Goal: Information Seeking & Learning: Find specific fact

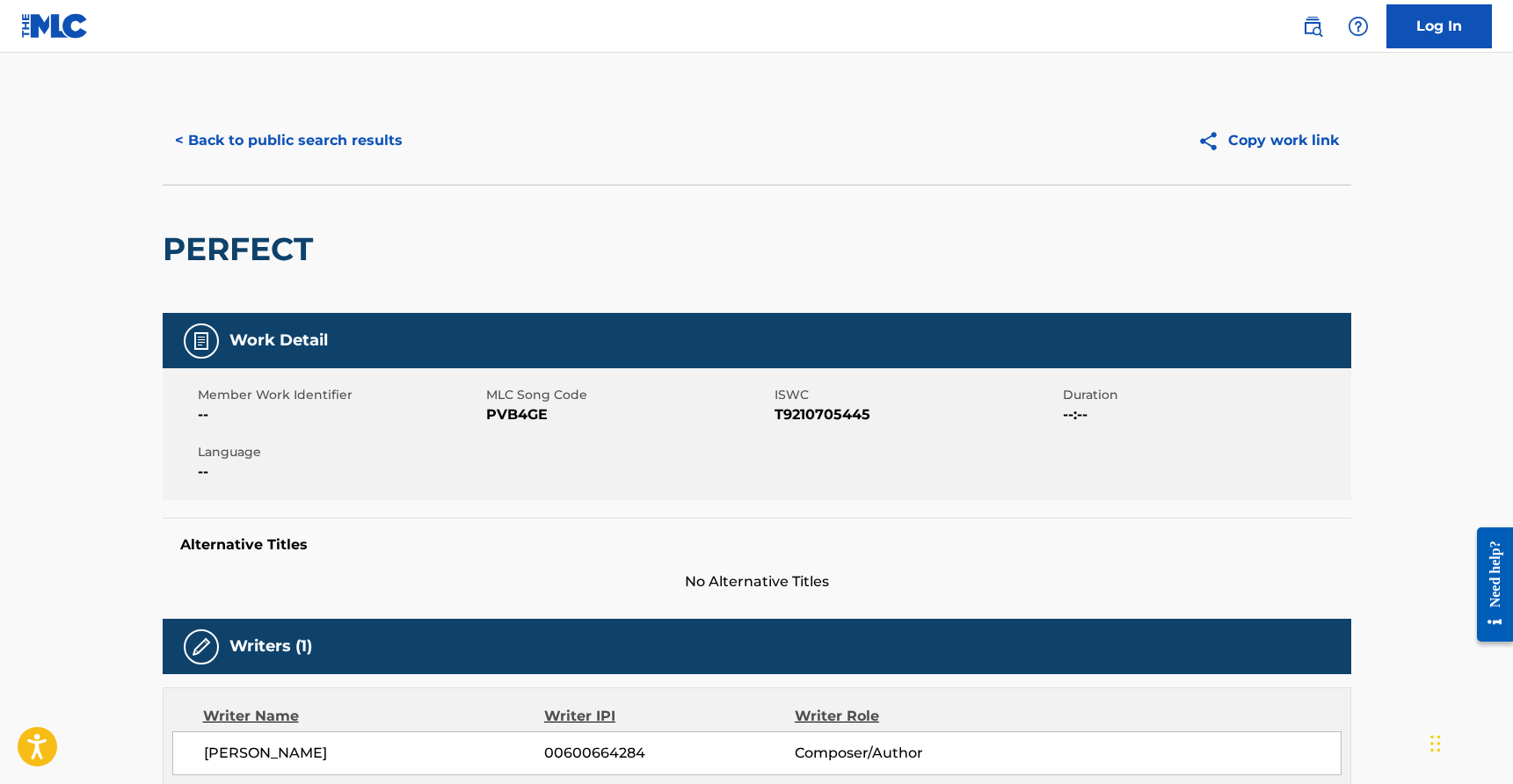
click at [369, 147] on button "< Back to public search results" at bounding box center [288, 140] width 252 height 44
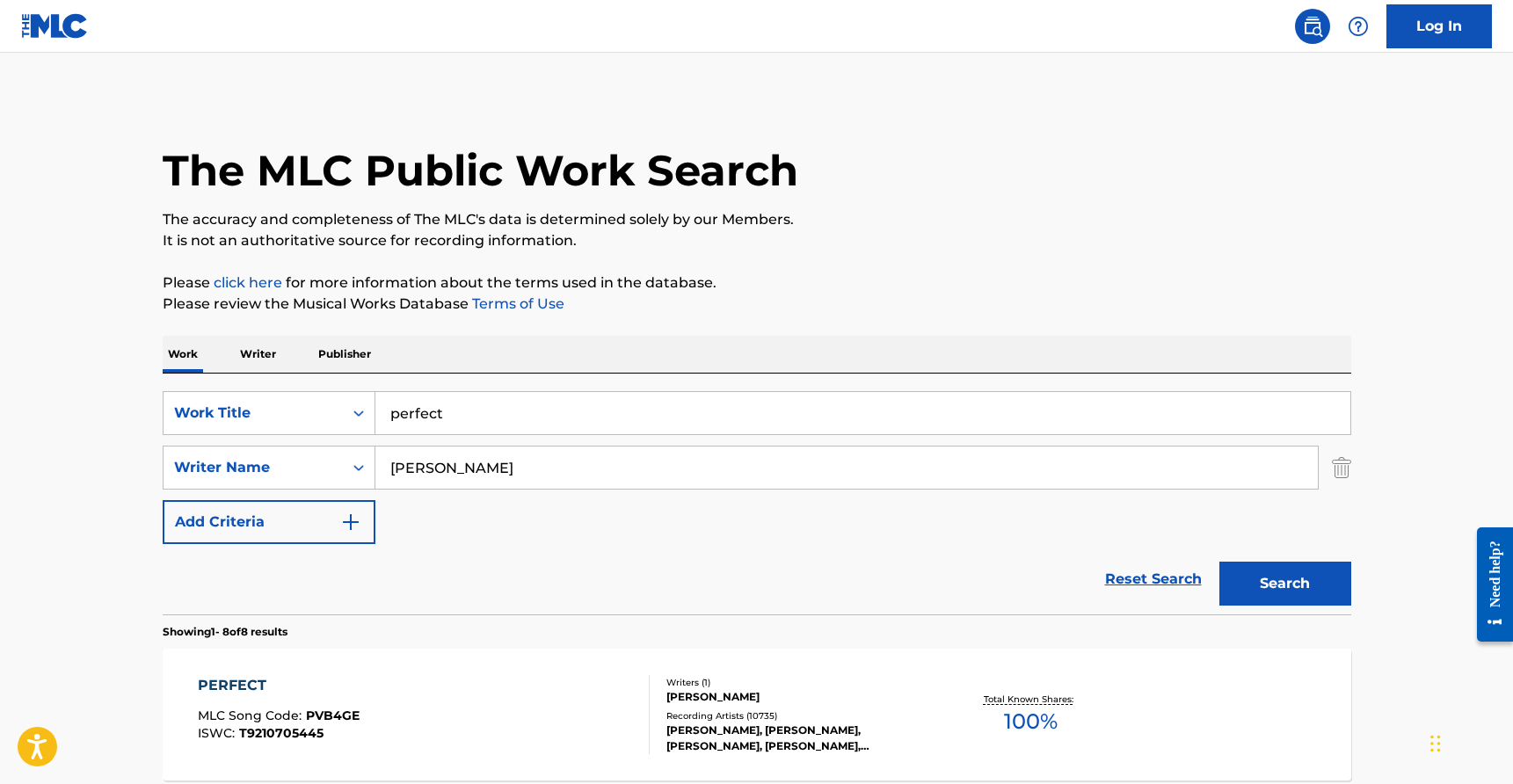
scroll to position [298, 0]
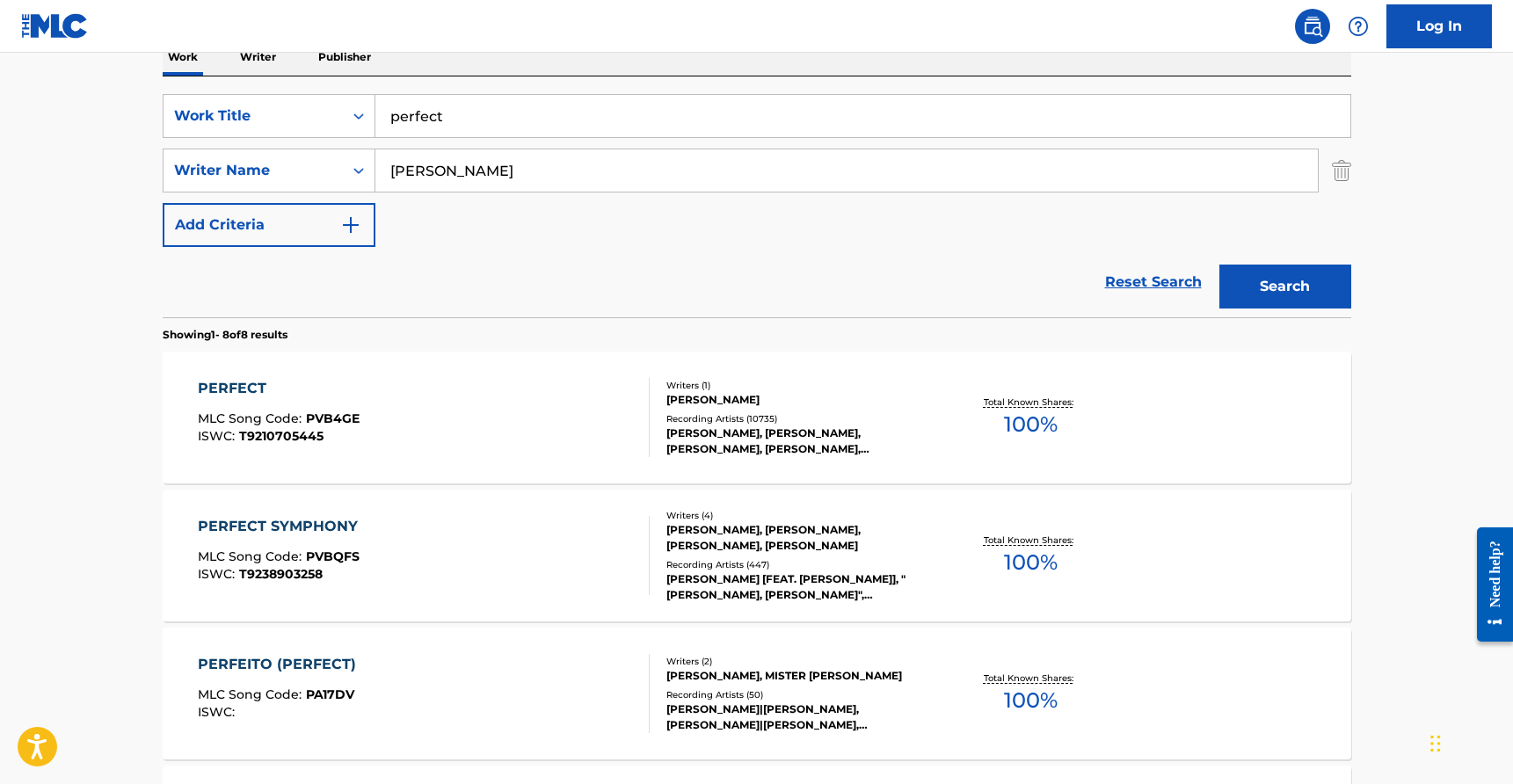
click at [475, 127] on input "perfect" at bounding box center [863, 116] width 975 height 43
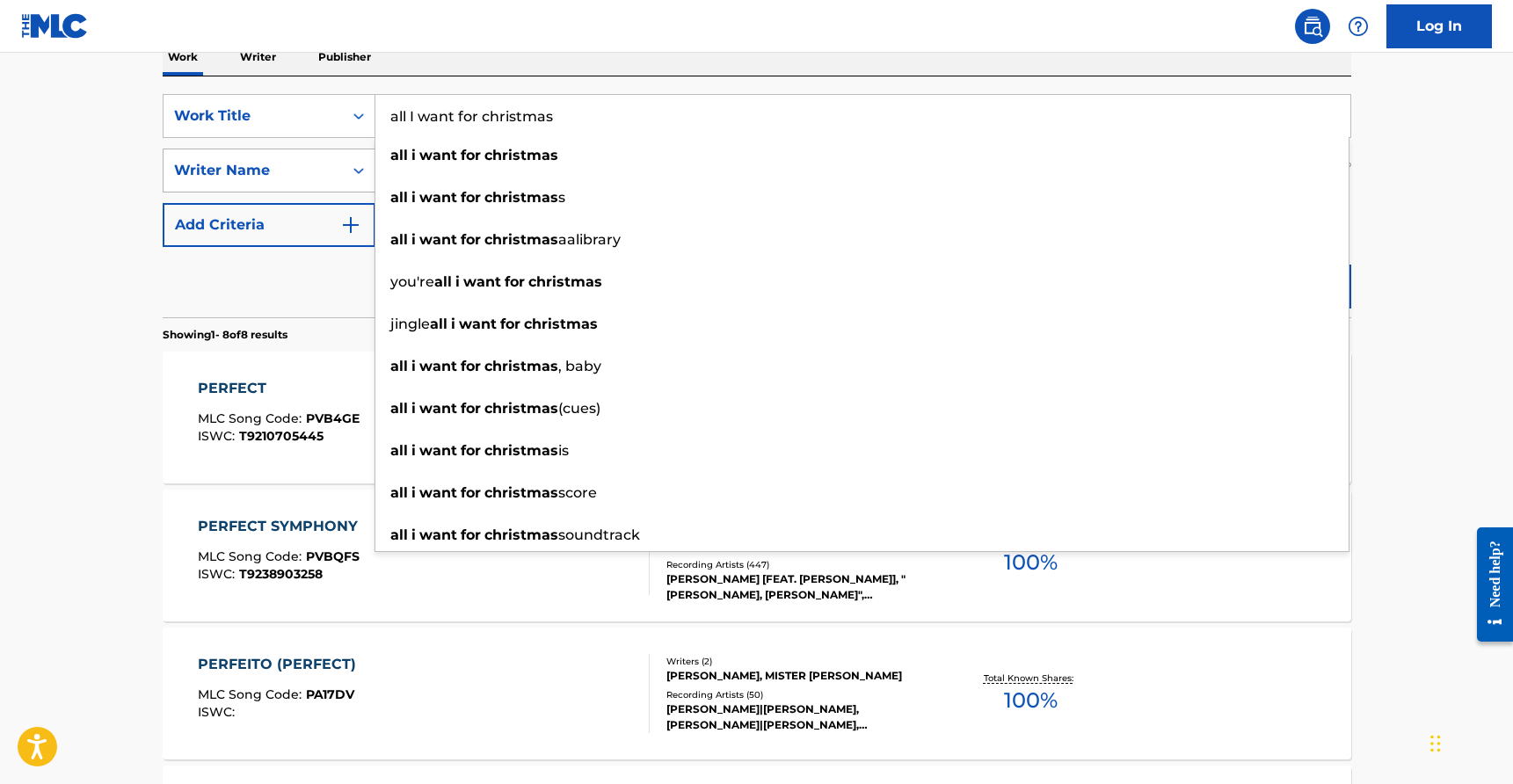
type input "all I want for christmas"
click at [260, 171] on div "Writer Name" at bounding box center [253, 170] width 158 height 21
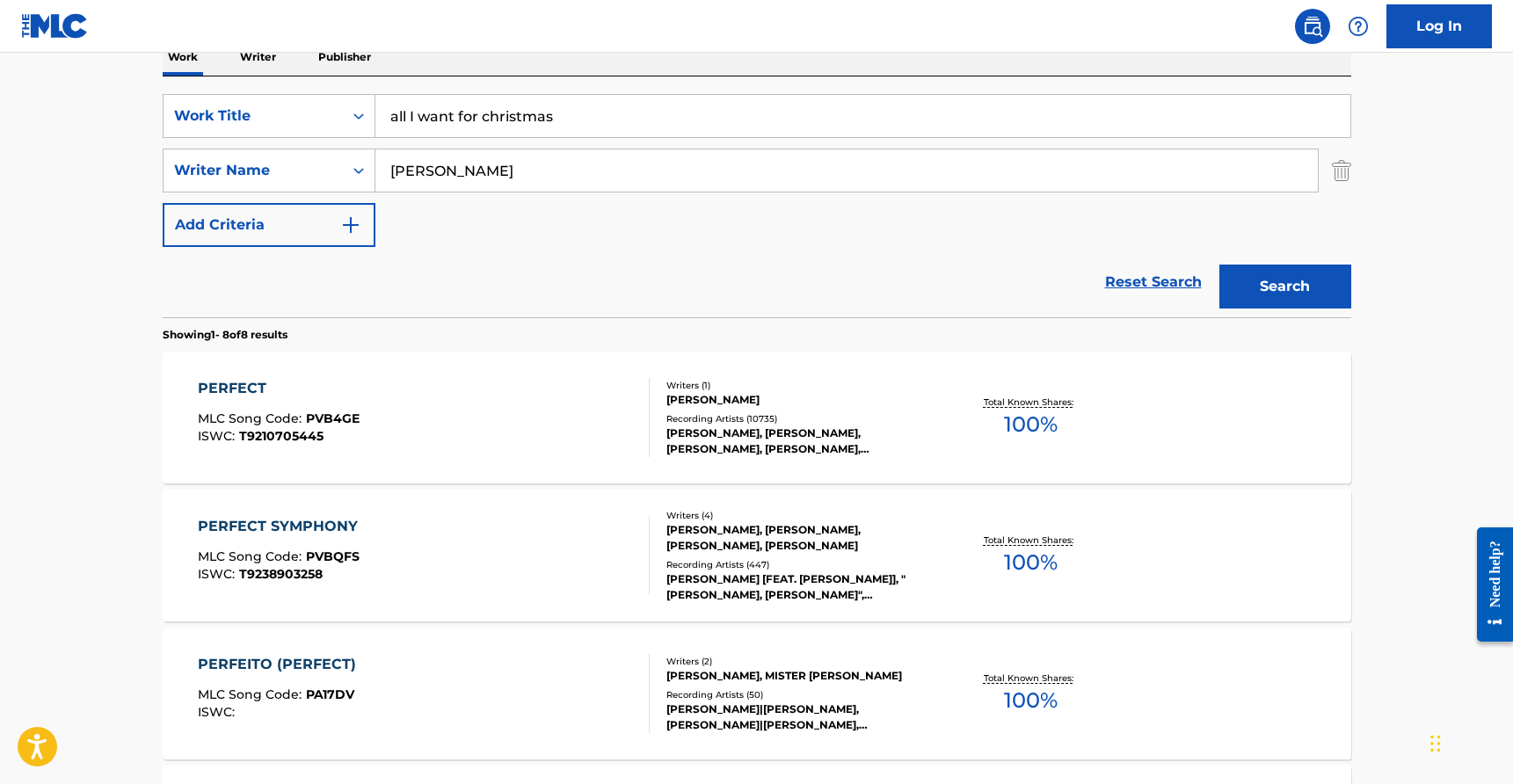
click at [425, 172] on input "[PERSON_NAME]" at bounding box center [846, 170] width 942 height 43
type input "[PERSON_NAME]"
click at [1219, 265] on button "Search" at bounding box center [1285, 287] width 132 height 44
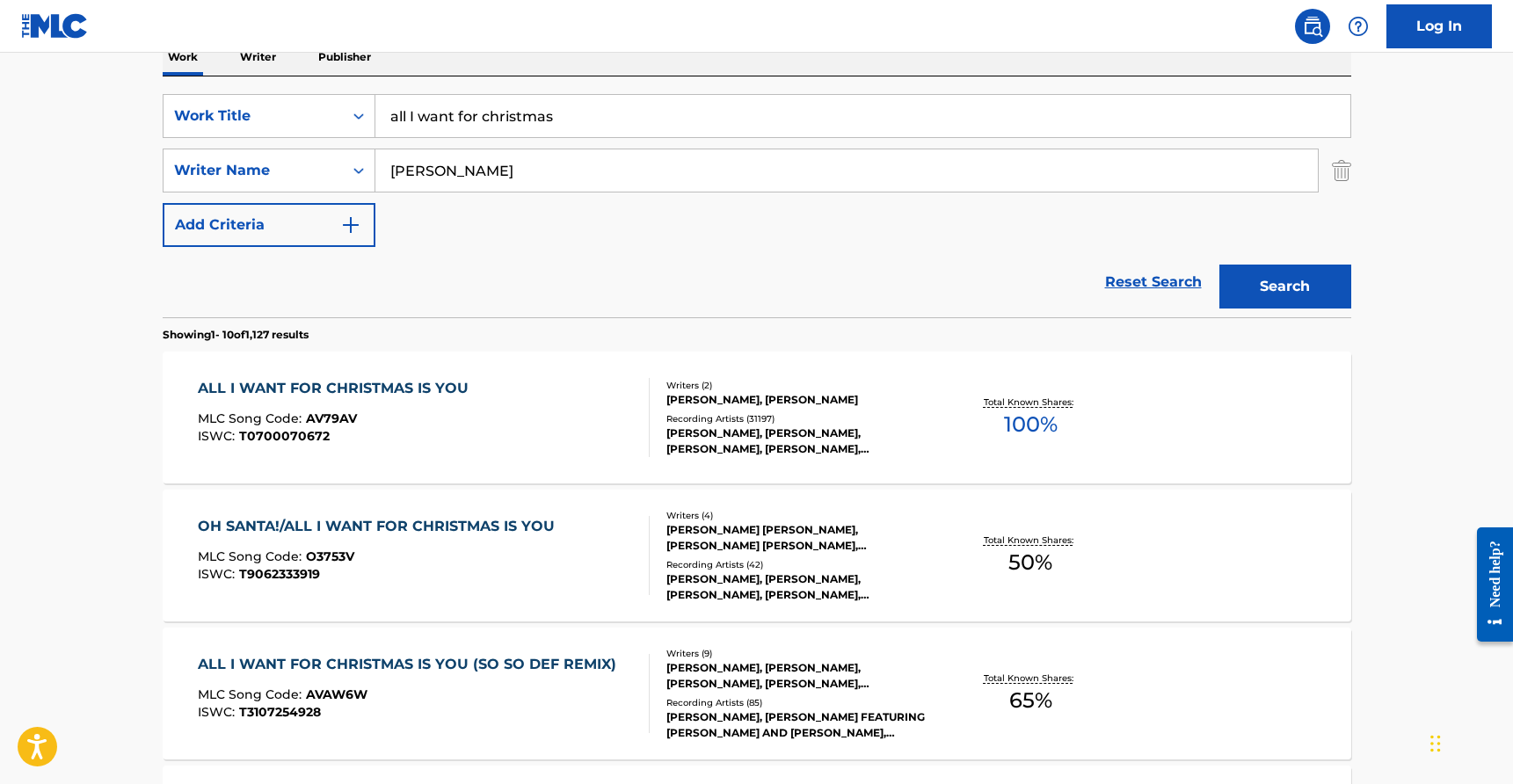
click at [734, 401] on div "[PERSON_NAME], [PERSON_NAME]" at bounding box center [799, 400] width 266 height 16
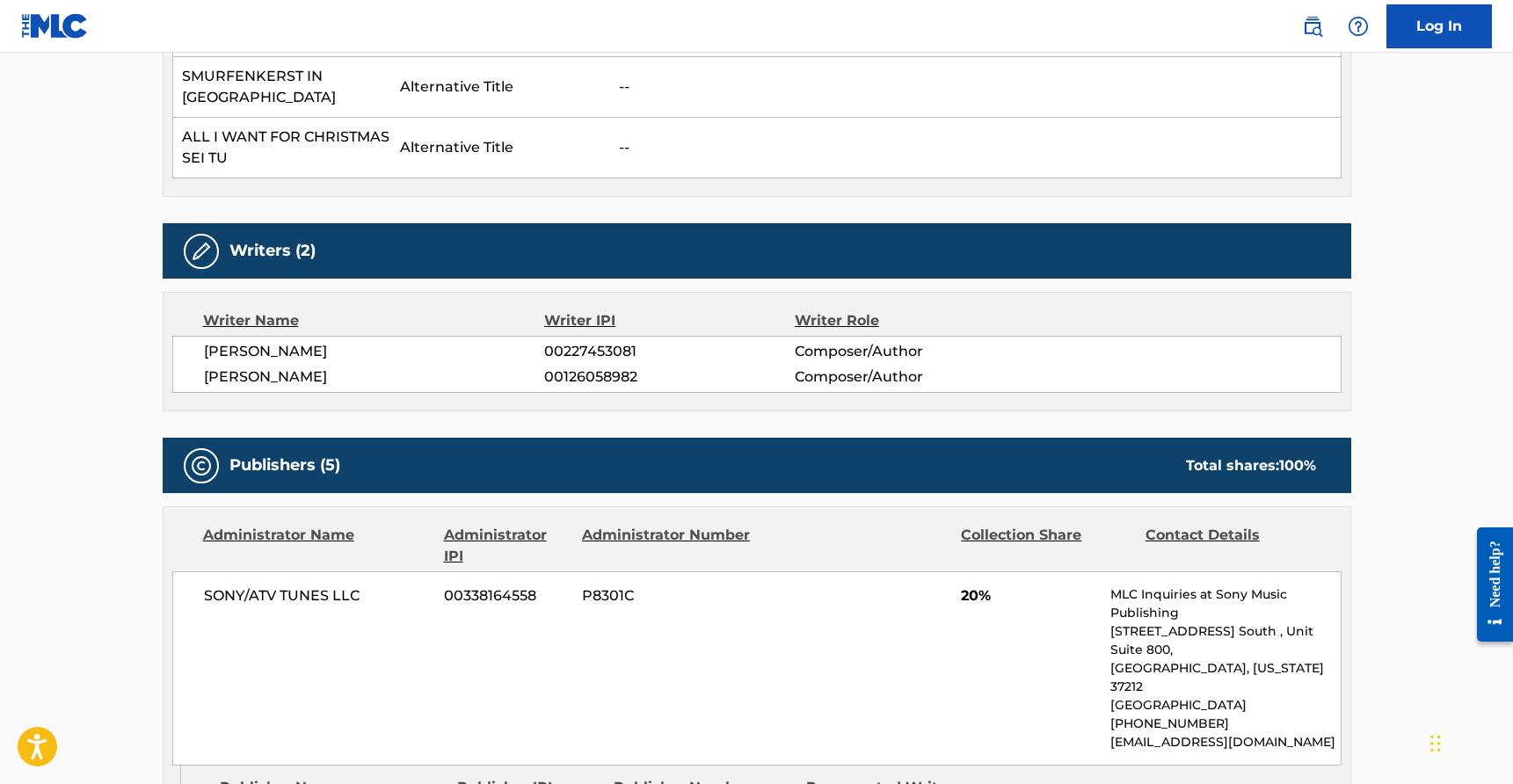
scroll to position [1090, 0]
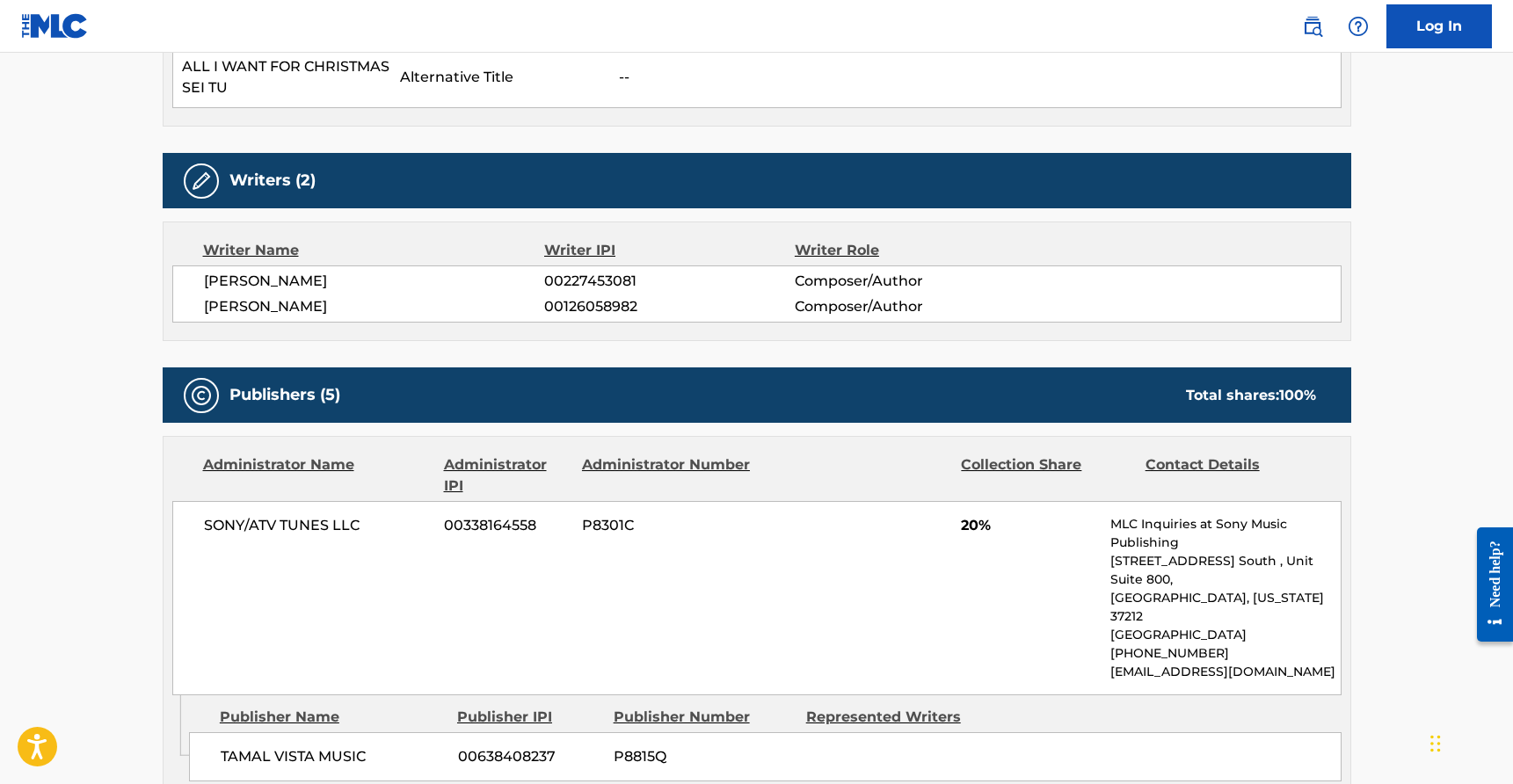
click at [348, 305] on span "[PERSON_NAME]" at bounding box center [374, 306] width 341 height 21
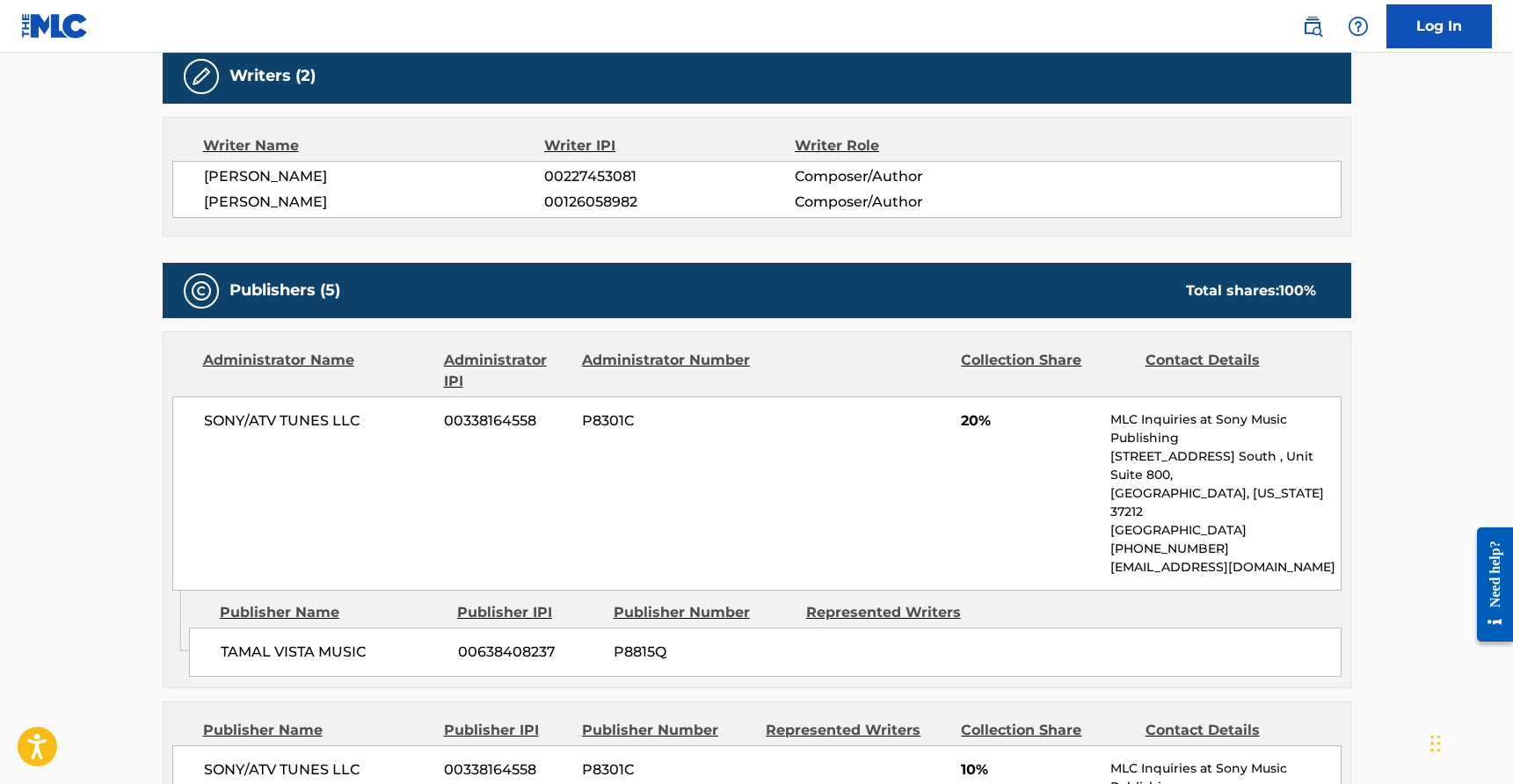
scroll to position [1488, 0]
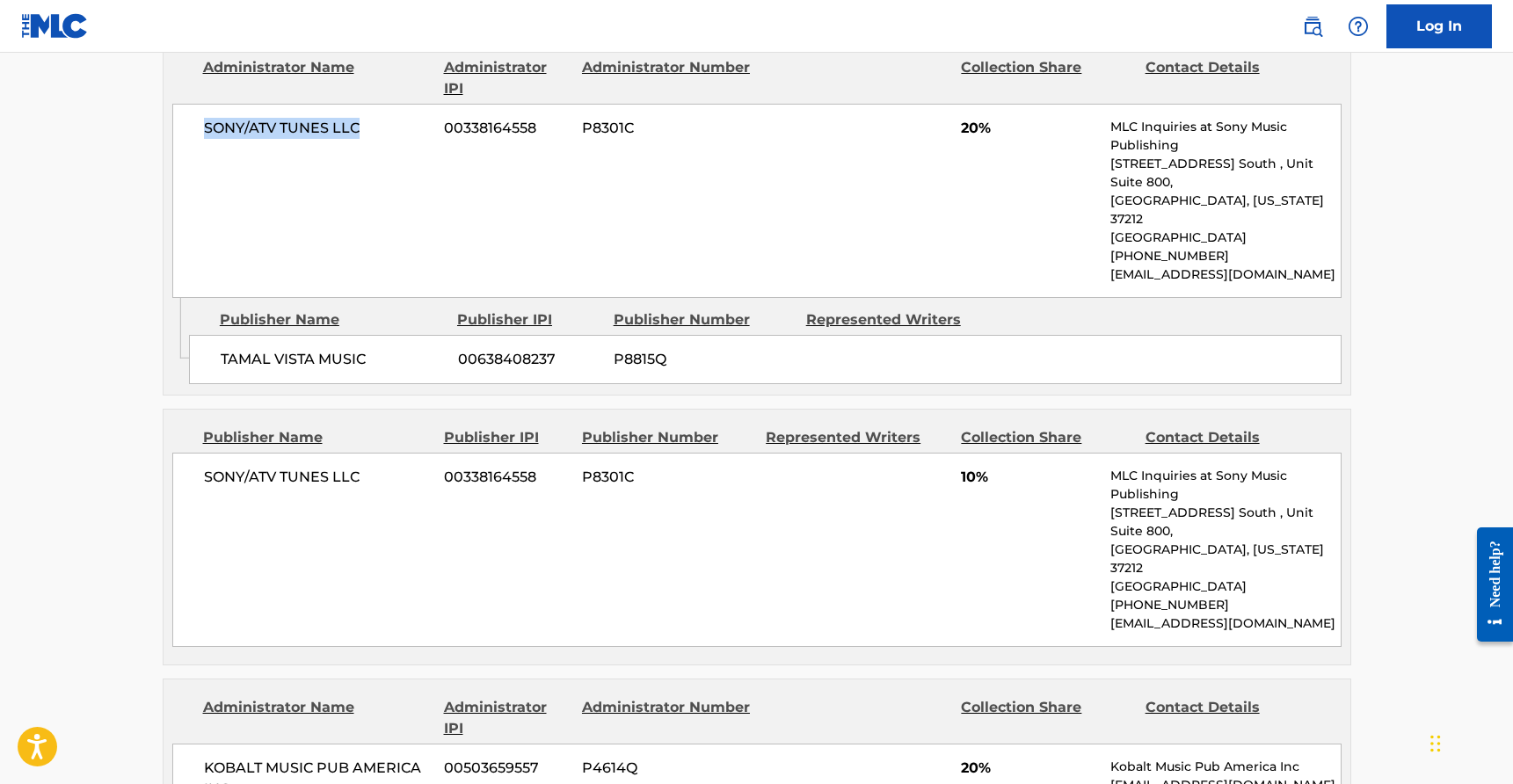
drag, startPoint x: 301, startPoint y: 125, endPoint x: 380, endPoint y: 126, distance: 79.0
click at [380, 126] on span "SONY/ATV TUNES LLC" at bounding box center [317, 128] width 227 height 21
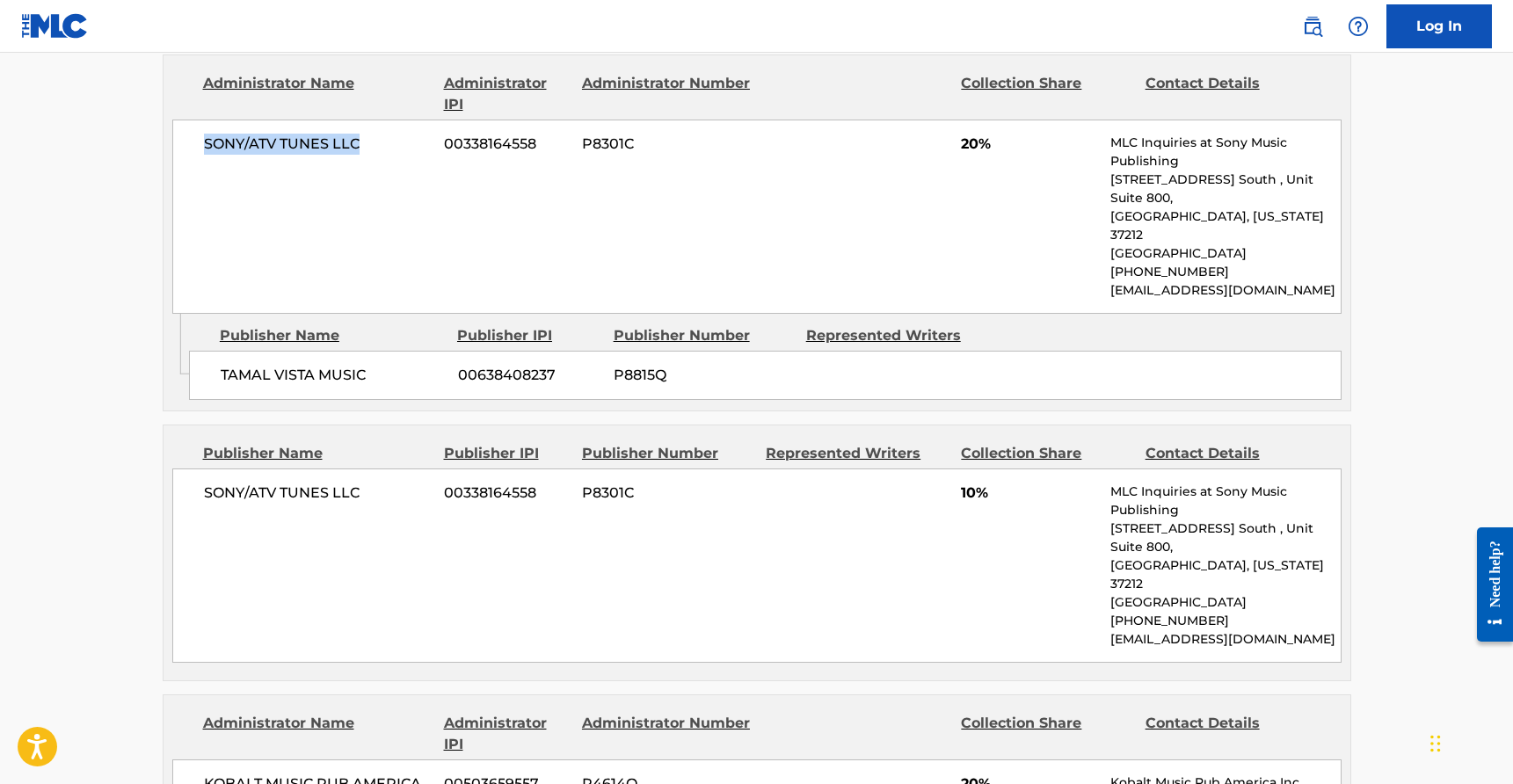
scroll to position [1469, 0]
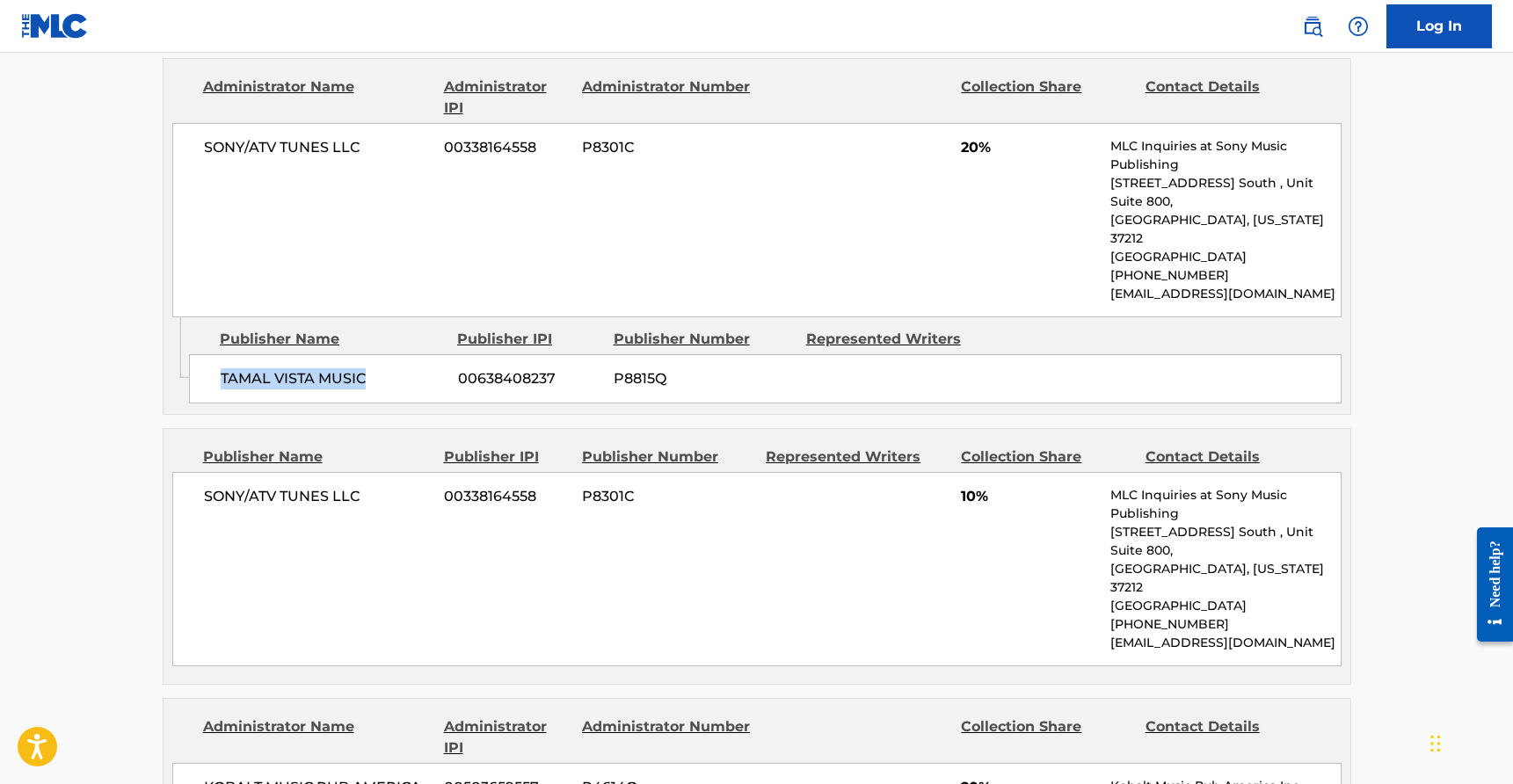
drag, startPoint x: 396, startPoint y: 346, endPoint x: 221, endPoint y: 330, distance: 175.7
click at [222, 369] on span "TAMAL VISTA MUSIC" at bounding box center [332, 379] width 224 height 21
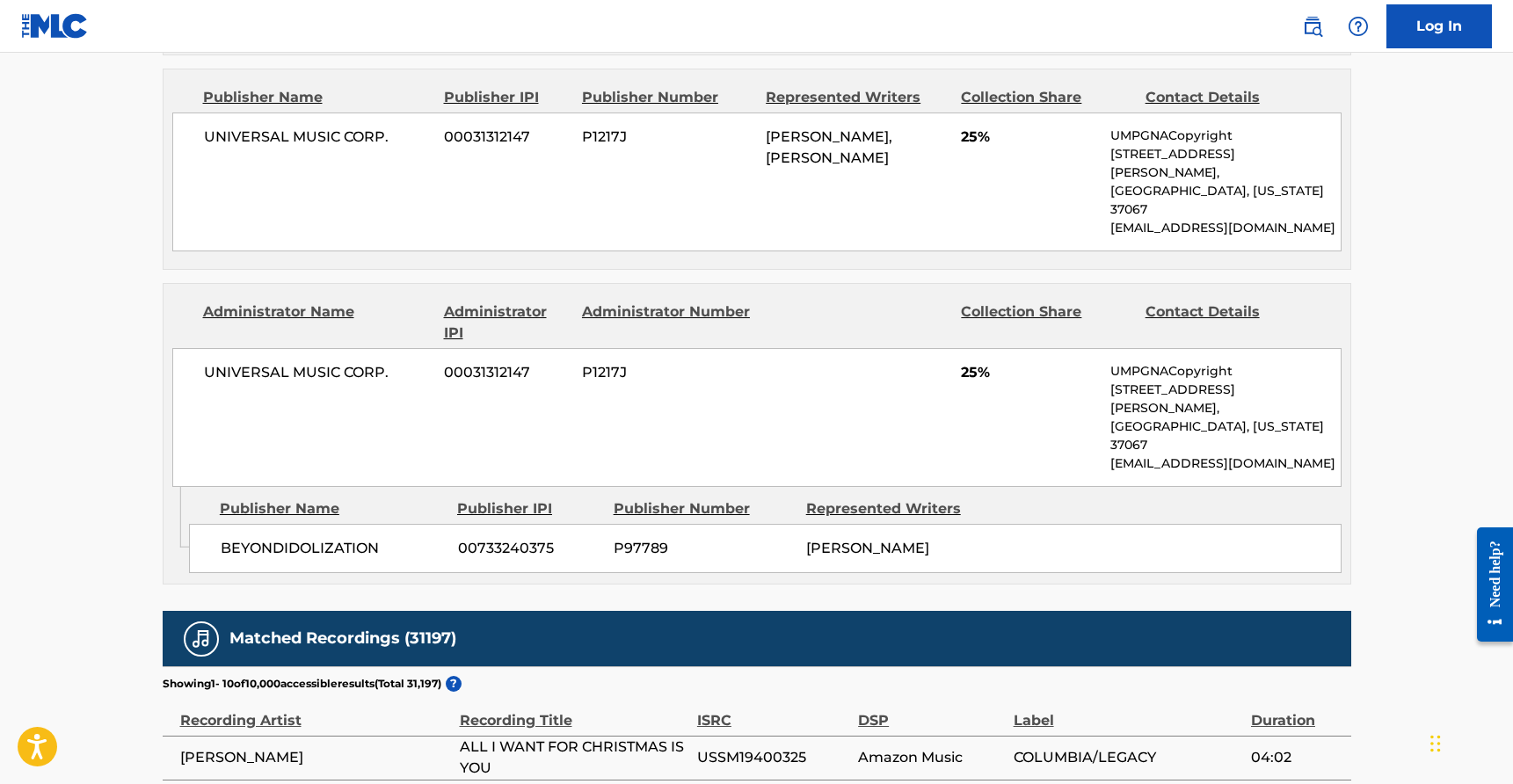
scroll to position [2351, 0]
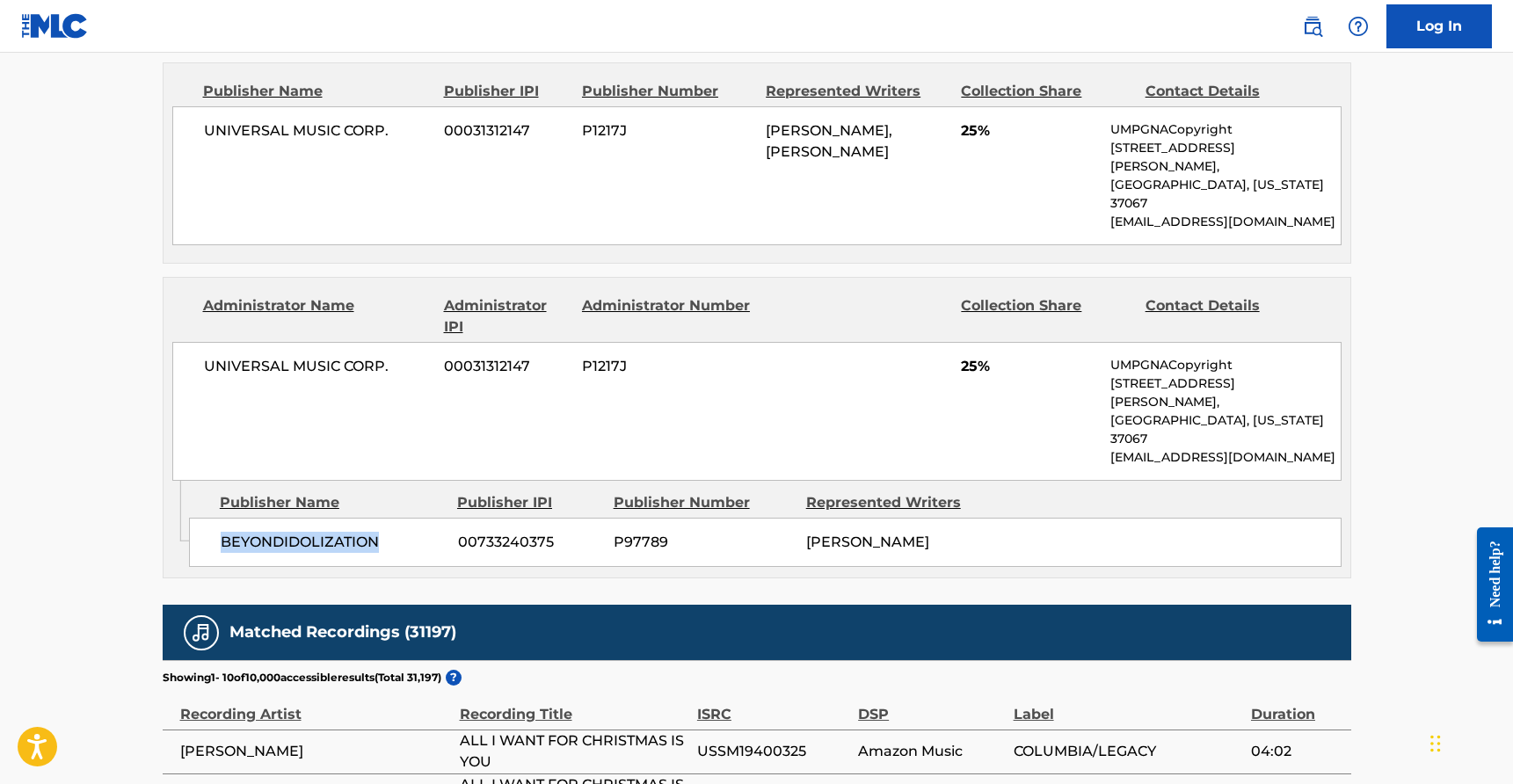
drag, startPoint x: 381, startPoint y: 383, endPoint x: 217, endPoint y: 387, distance: 164.0
click at [217, 518] on div "BEYONDIDOLIZATION 00733240375 P97789 [PERSON_NAME]" at bounding box center [765, 543] width 1153 height 49
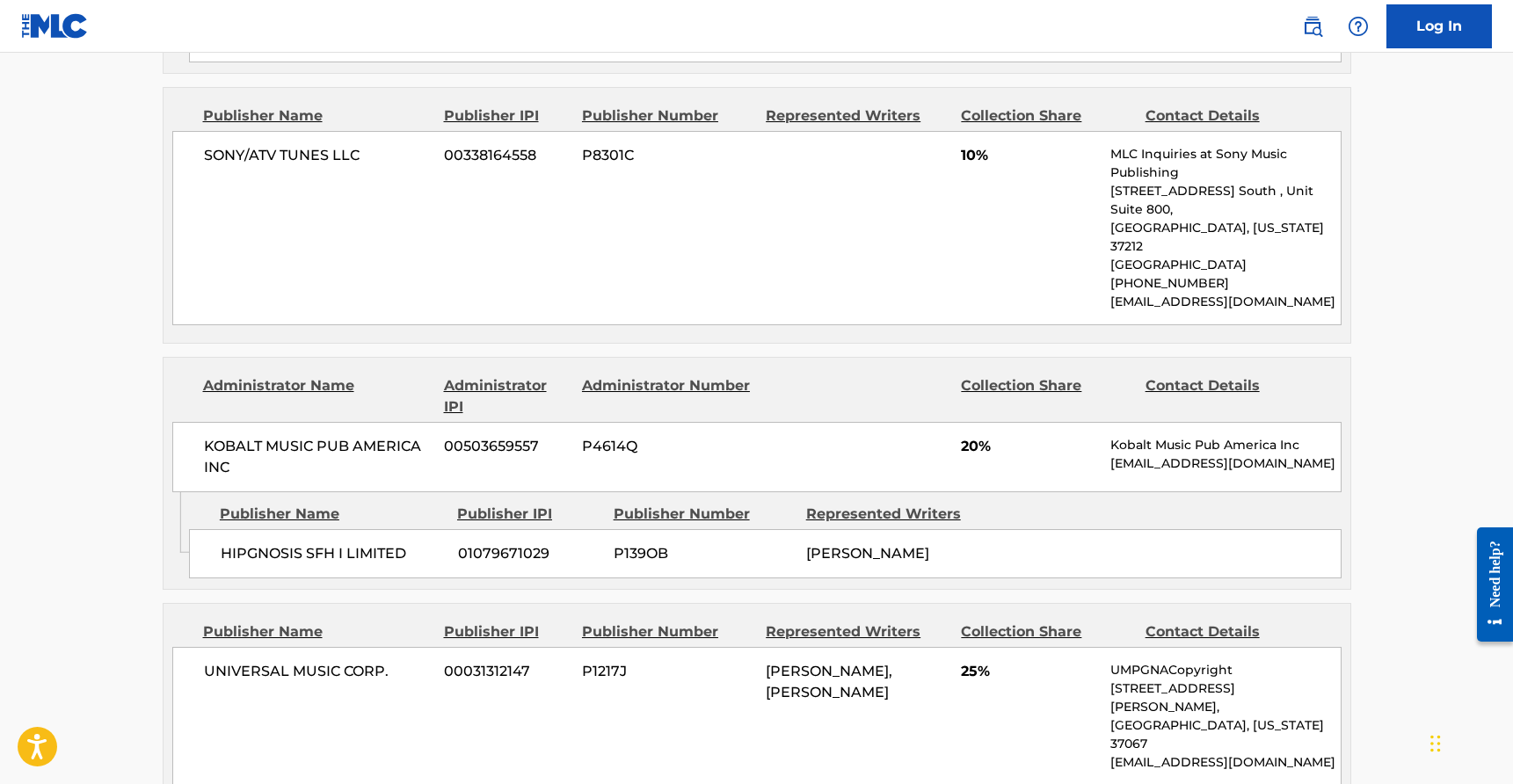
scroll to position [1612, 0]
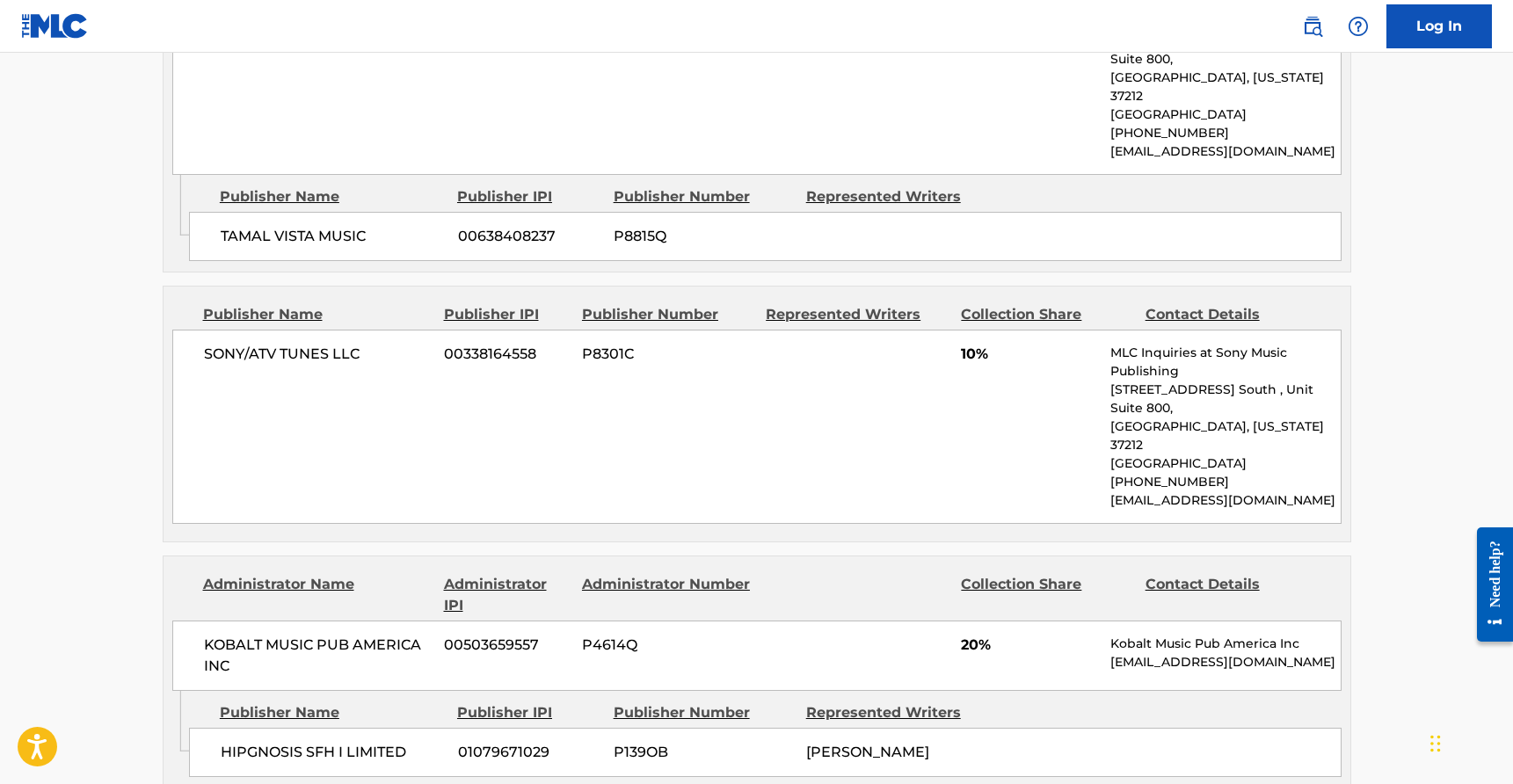
click at [350, 226] on span "TAMAL VISTA MUSIC" at bounding box center [332, 236] width 224 height 21
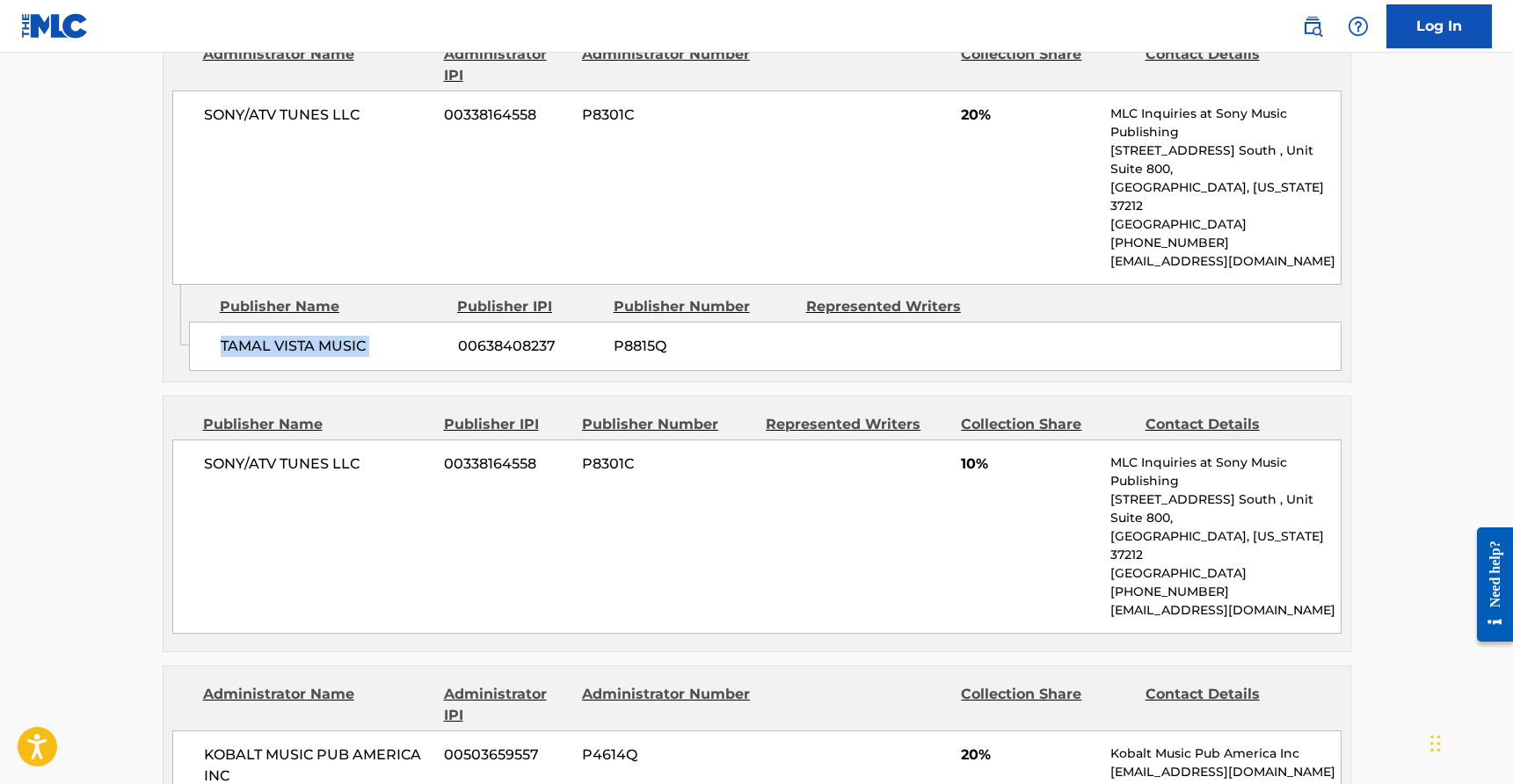
scroll to position [1492, 0]
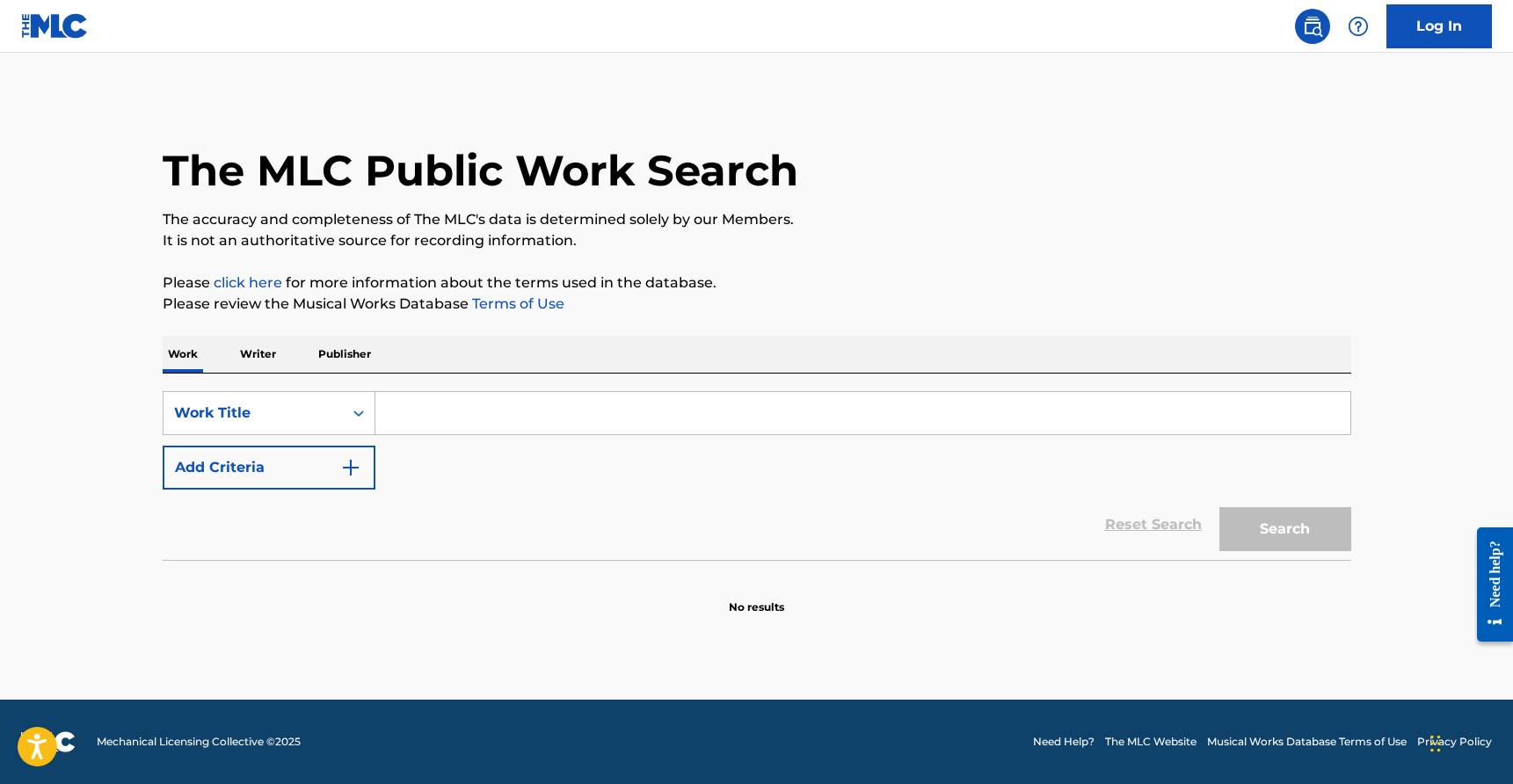
click at [456, 425] on input "Search Form" at bounding box center [863, 413] width 975 height 43
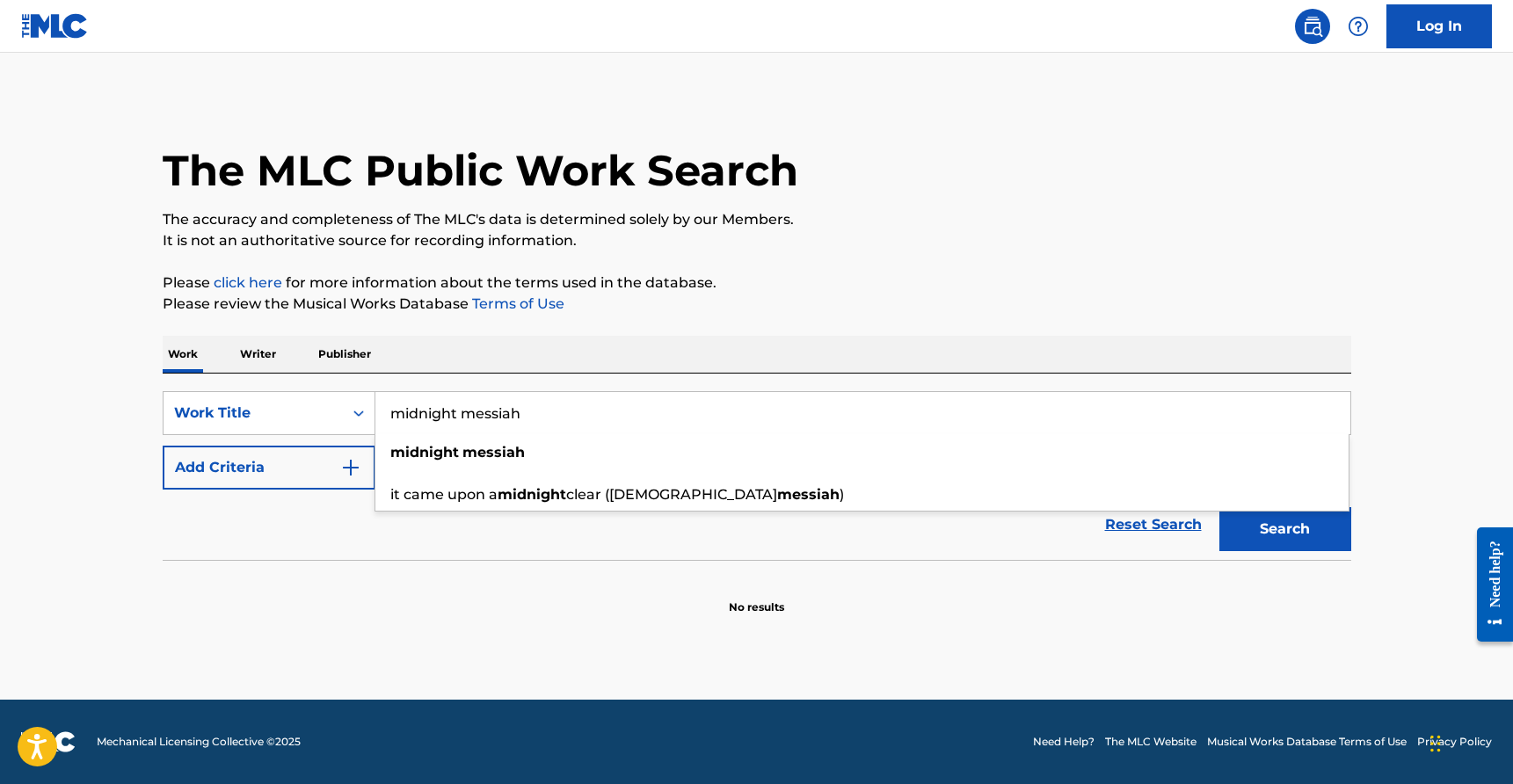
type input "midnight messiah"
click at [216, 478] on button "Add Criteria" at bounding box center [268, 468] width 213 height 44
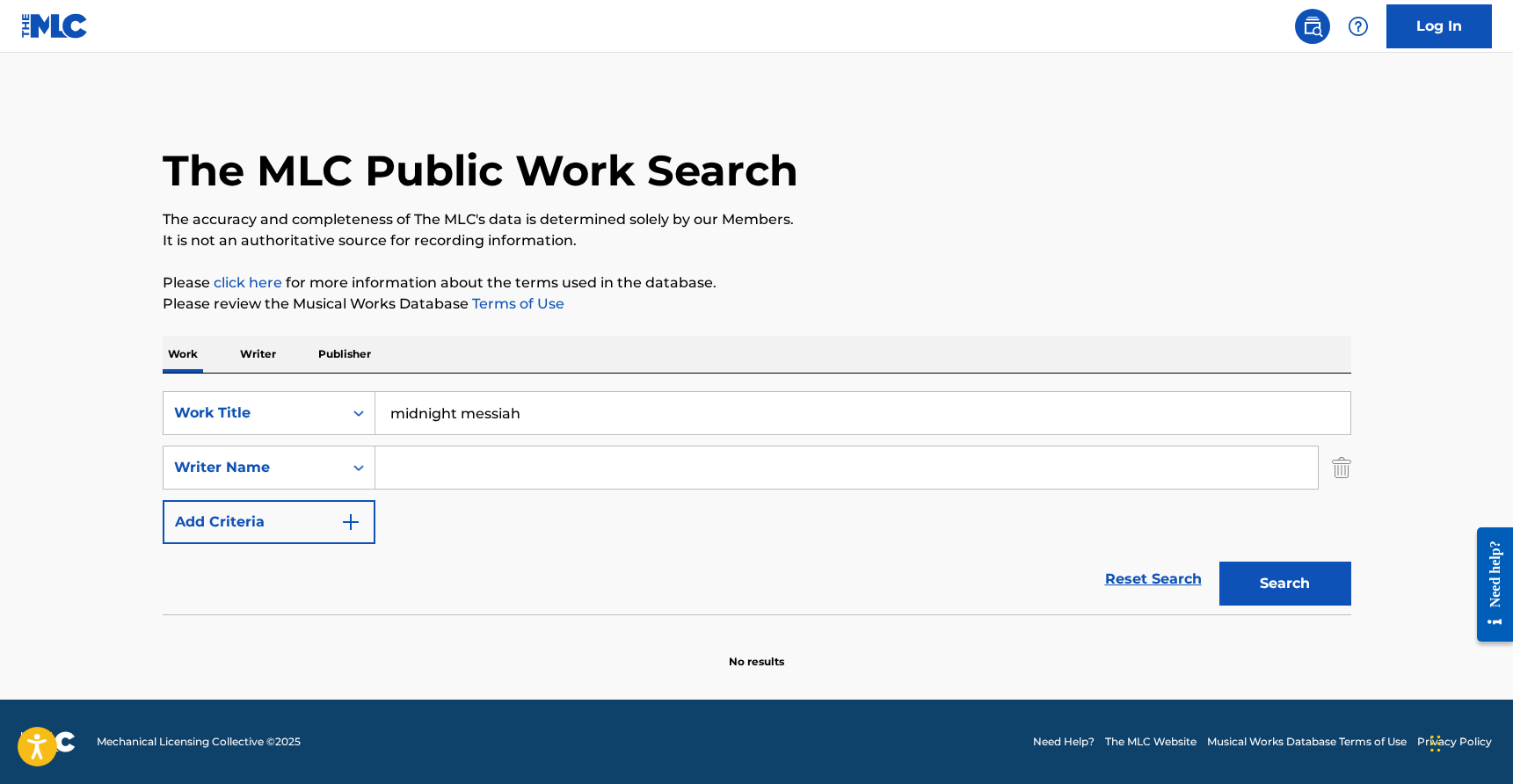
click at [432, 479] on input "Search Form" at bounding box center [846, 468] width 942 height 43
type input "[PERSON_NAME]"
click at [1219, 562] on button "Search" at bounding box center [1285, 583] width 132 height 44
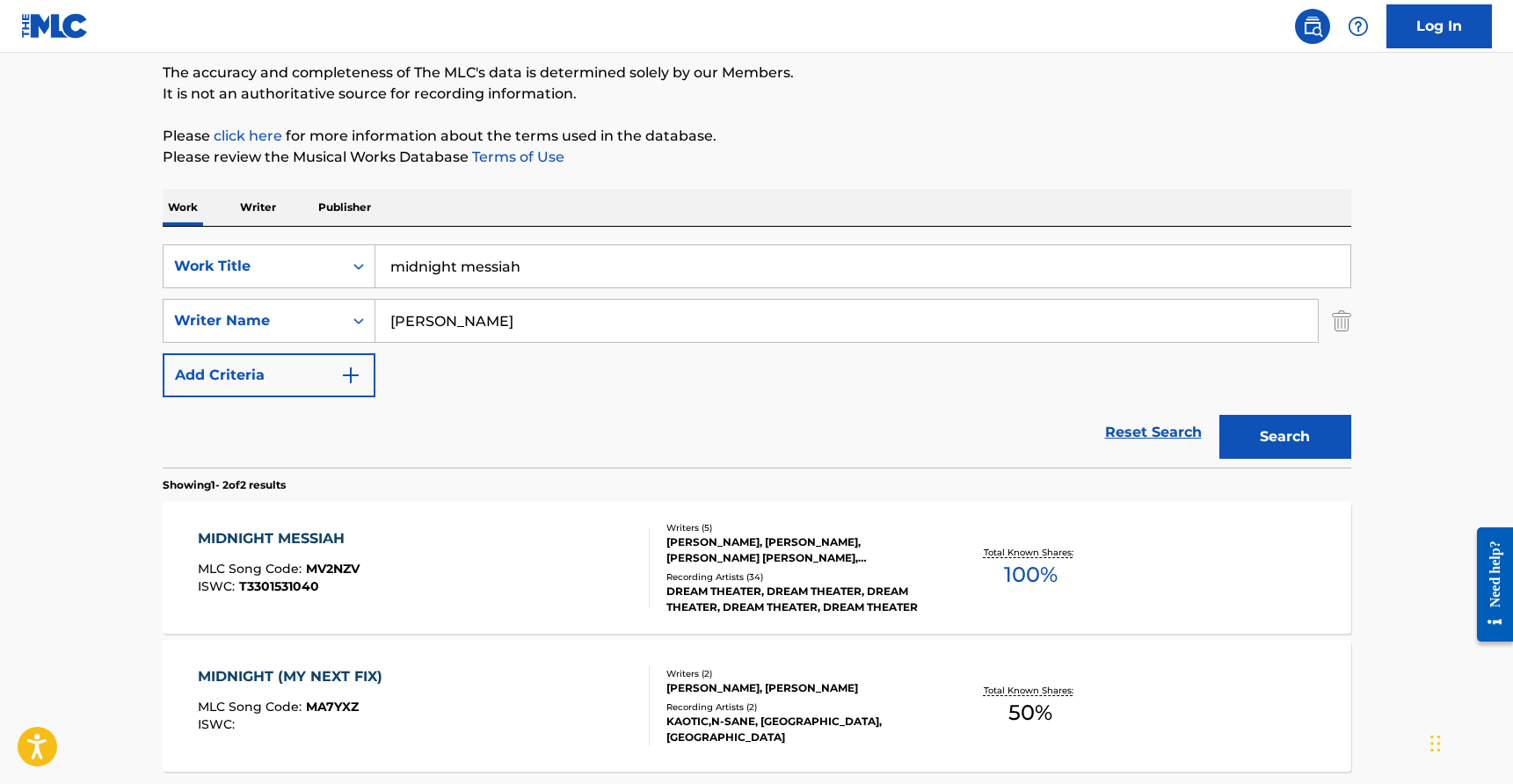
scroll to position [293, 0]
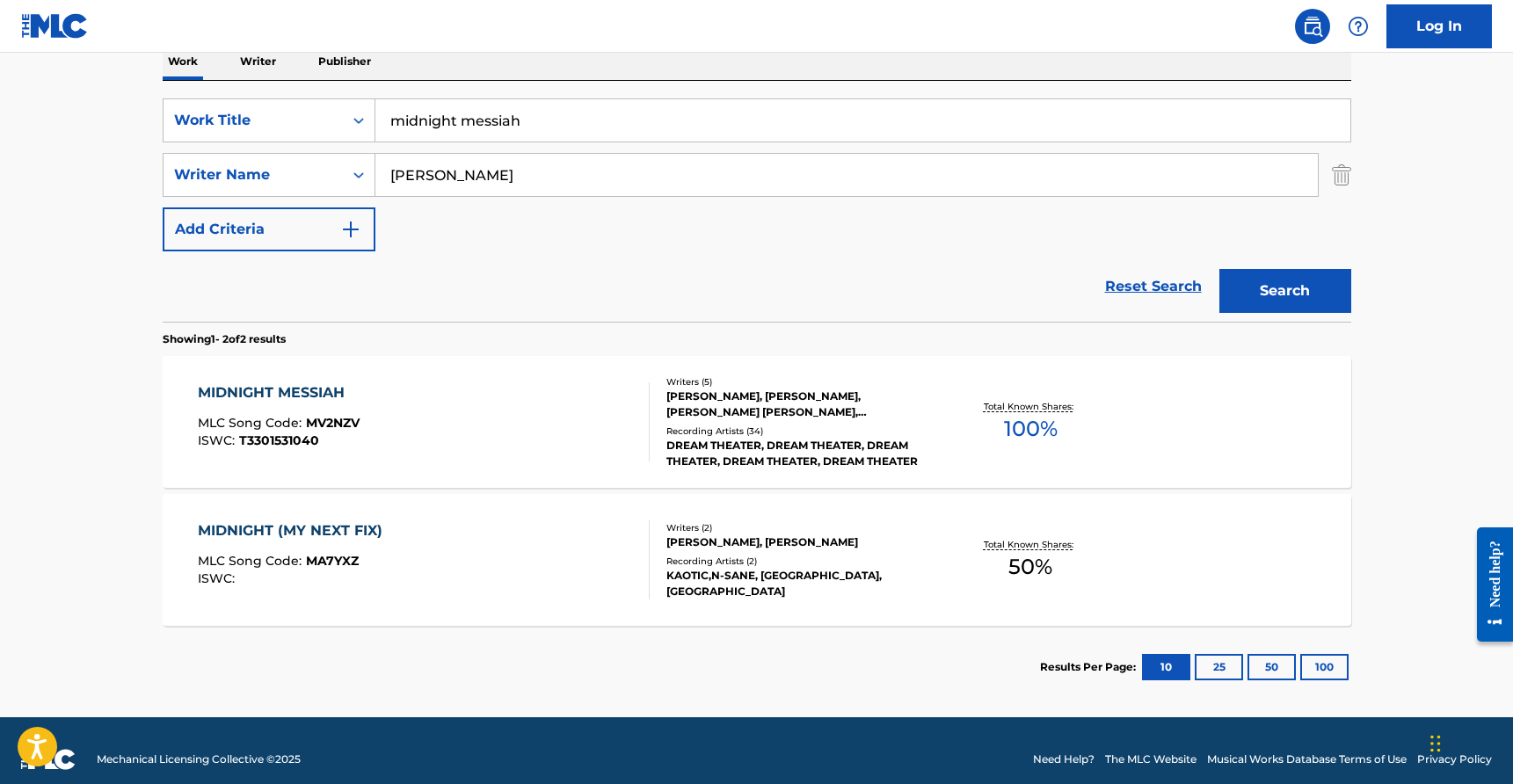
click at [780, 392] on div "[PERSON_NAME], [PERSON_NAME], [PERSON_NAME] [PERSON_NAME], [PERSON_NAME], [PERS…" at bounding box center [799, 404] width 266 height 32
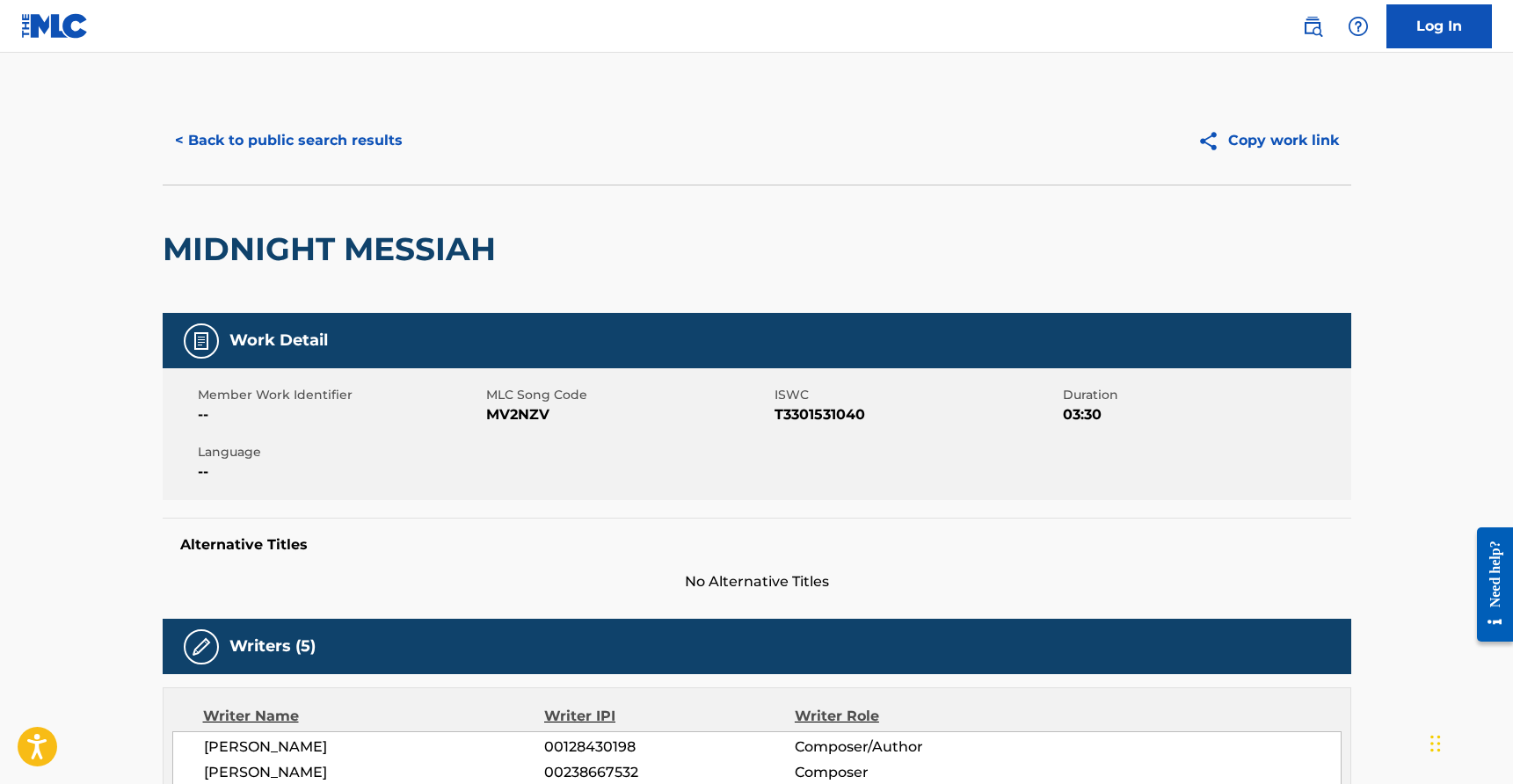
click at [369, 137] on button "< Back to public search results" at bounding box center [288, 140] width 252 height 44
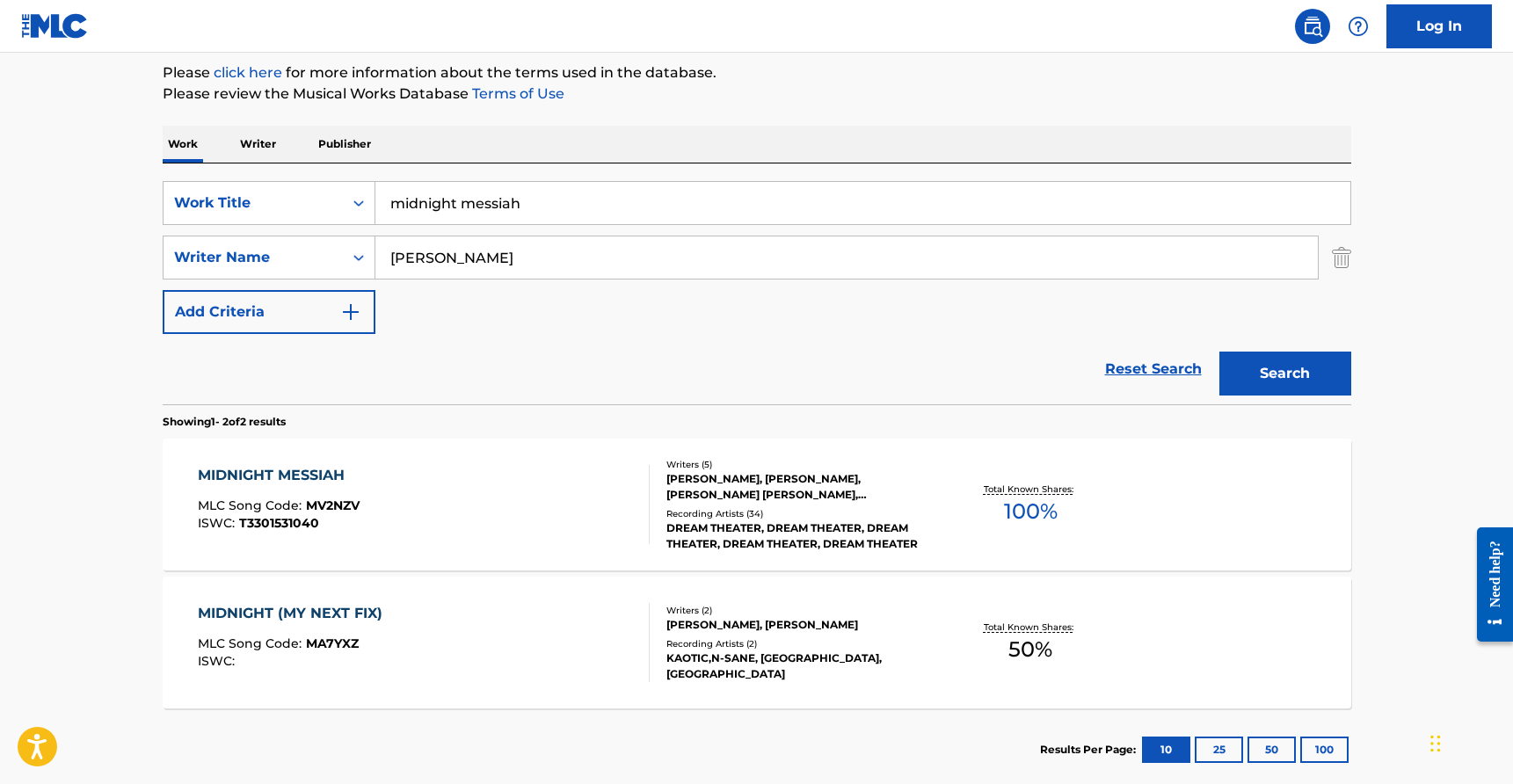
click at [484, 202] on input "midnight messiah" at bounding box center [863, 203] width 975 height 43
type input "night terror"
click at [1225, 384] on button "Search" at bounding box center [1285, 374] width 132 height 44
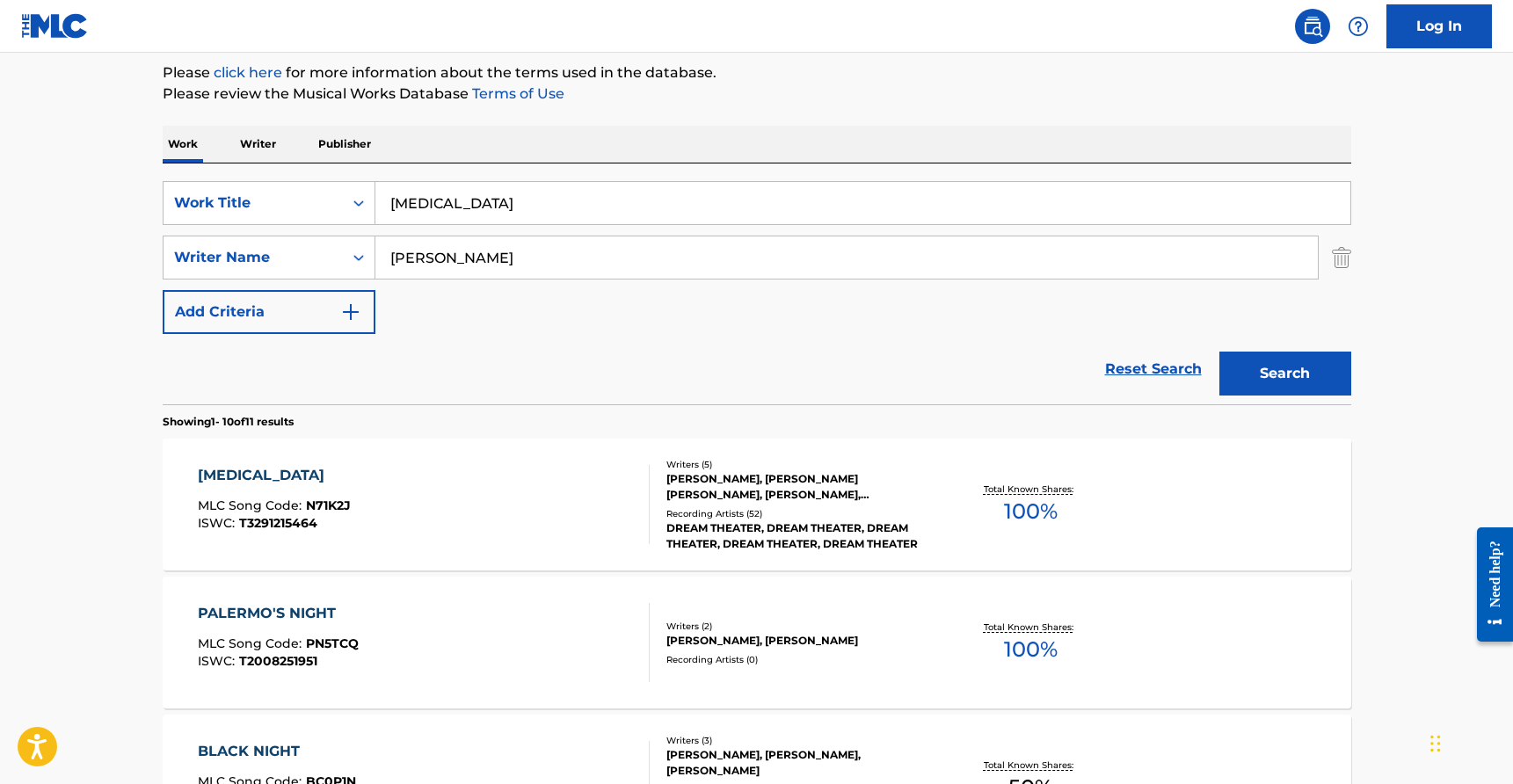
click at [776, 481] on div "JORDAN RUDESS, JOHN RO MYUNG, KEVIN JAMES LA BRIE, JOHN P PETRUCCI, MICHAEL ANT…" at bounding box center [799, 487] width 266 height 32
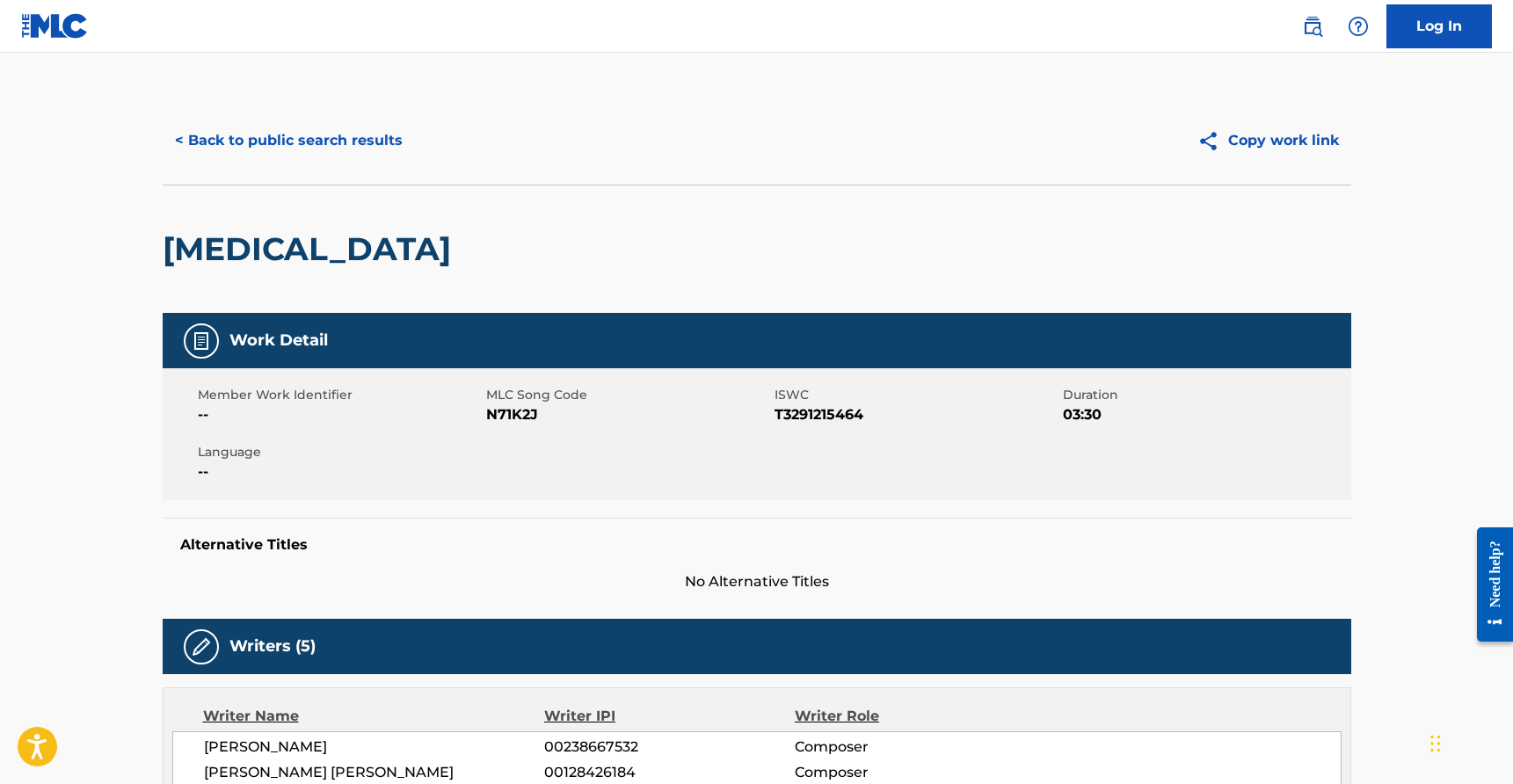
click at [273, 147] on button "< Back to public search results" at bounding box center [288, 140] width 252 height 44
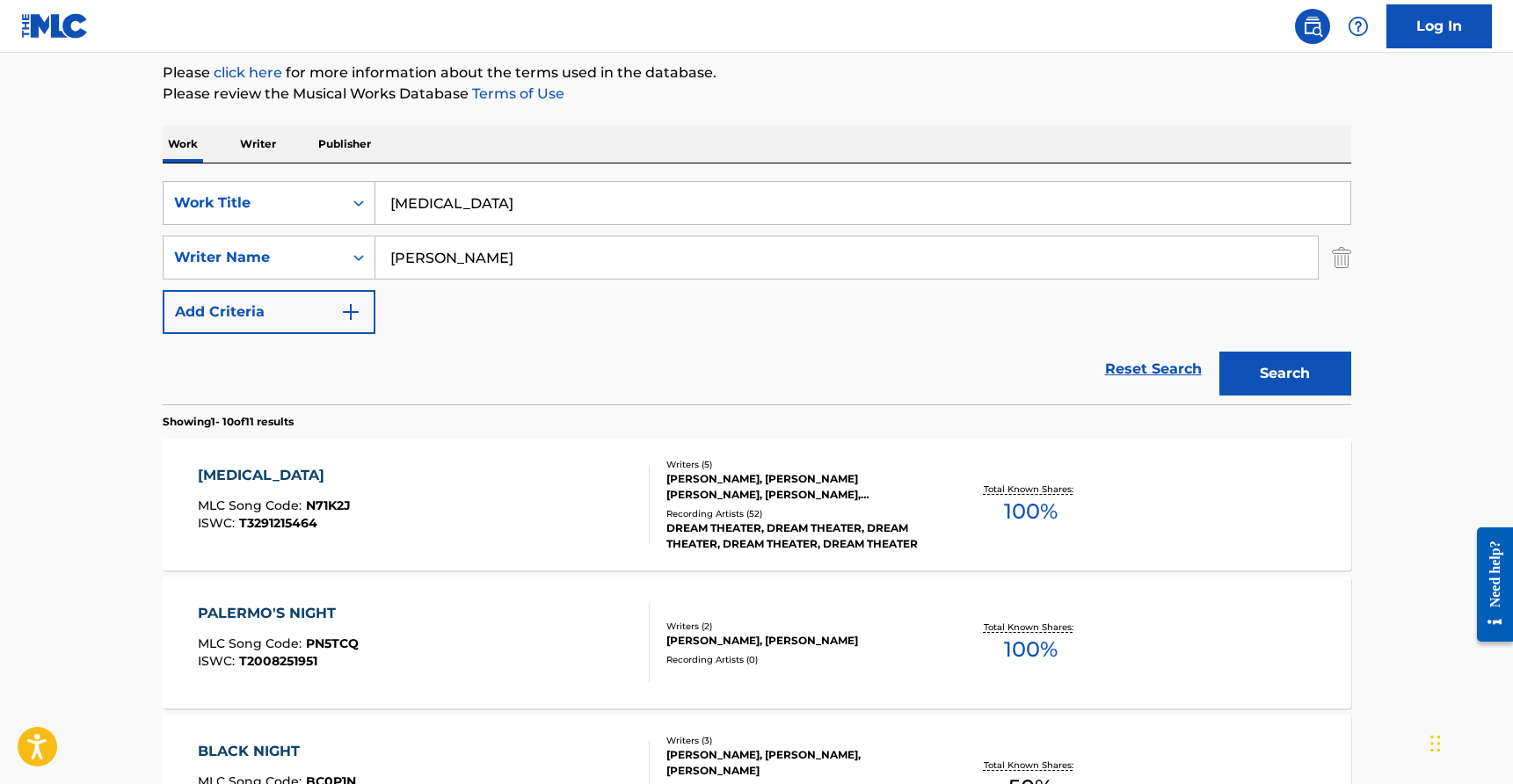
click at [446, 261] on input "petrucci" at bounding box center [846, 257] width 942 height 43
type input "bend the clock"
click at [1219, 352] on button "Search" at bounding box center [1285, 374] width 132 height 44
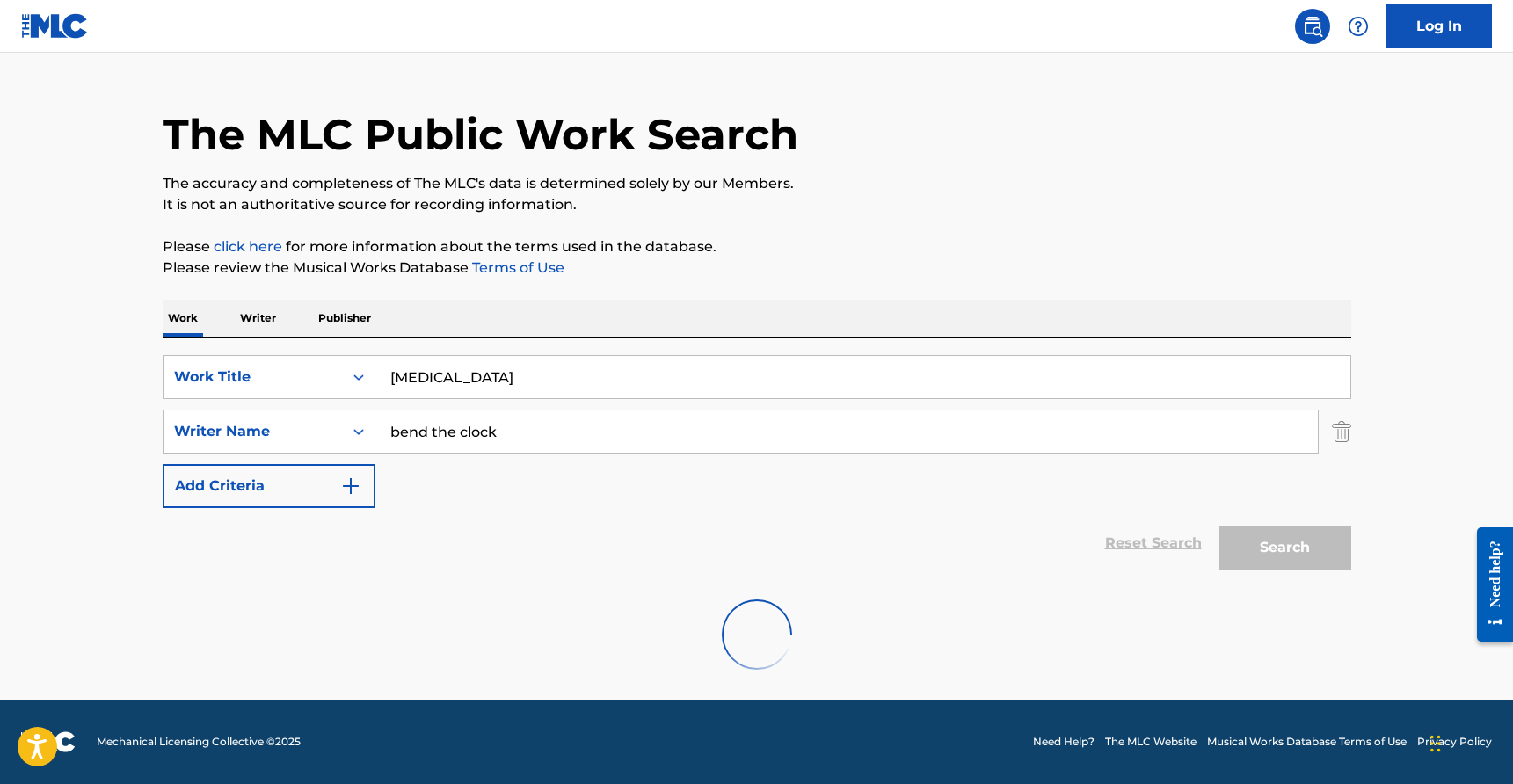
scroll to position [0, 0]
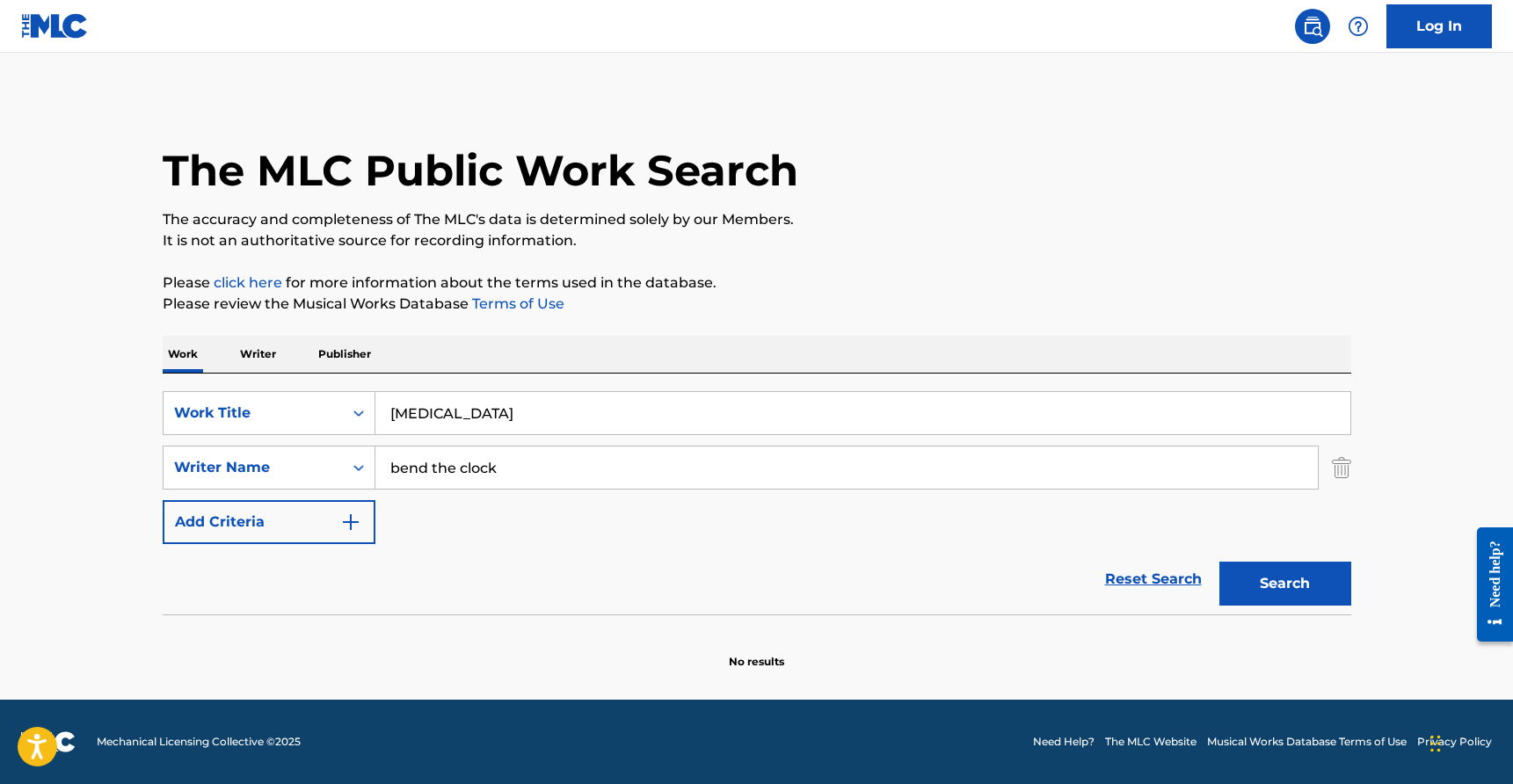
click at [487, 476] on input "bend the clock" at bounding box center [846, 468] width 942 height 43
click at [448, 409] on input "night terror" at bounding box center [863, 413] width 975 height 43
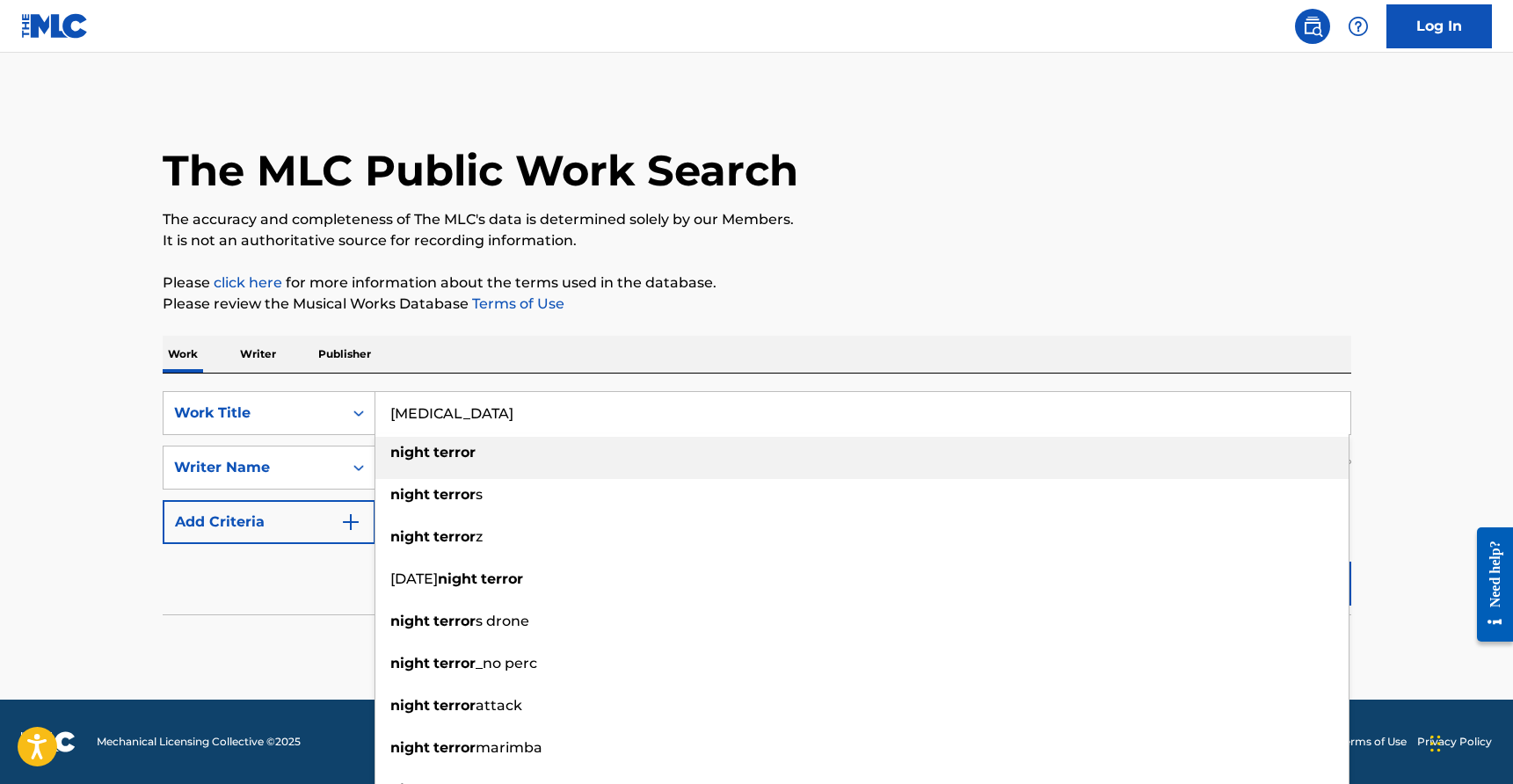
click at [448, 409] on input "night terror" at bounding box center [863, 413] width 975 height 43
paste input "bend the clock"
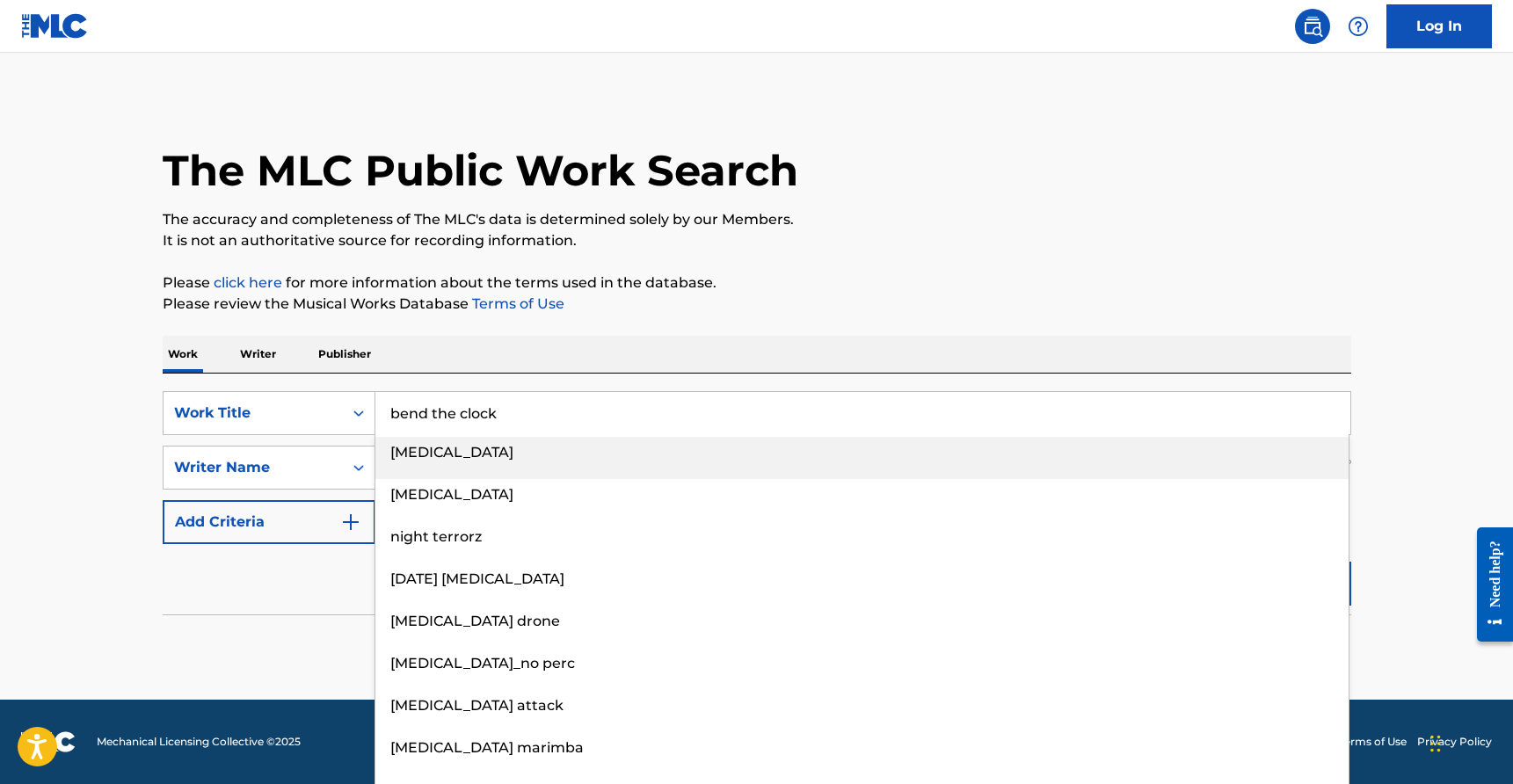
type input "bend the clock"
click at [867, 239] on p "It is not an authoritative source for recording information." at bounding box center [756, 240] width 1189 height 21
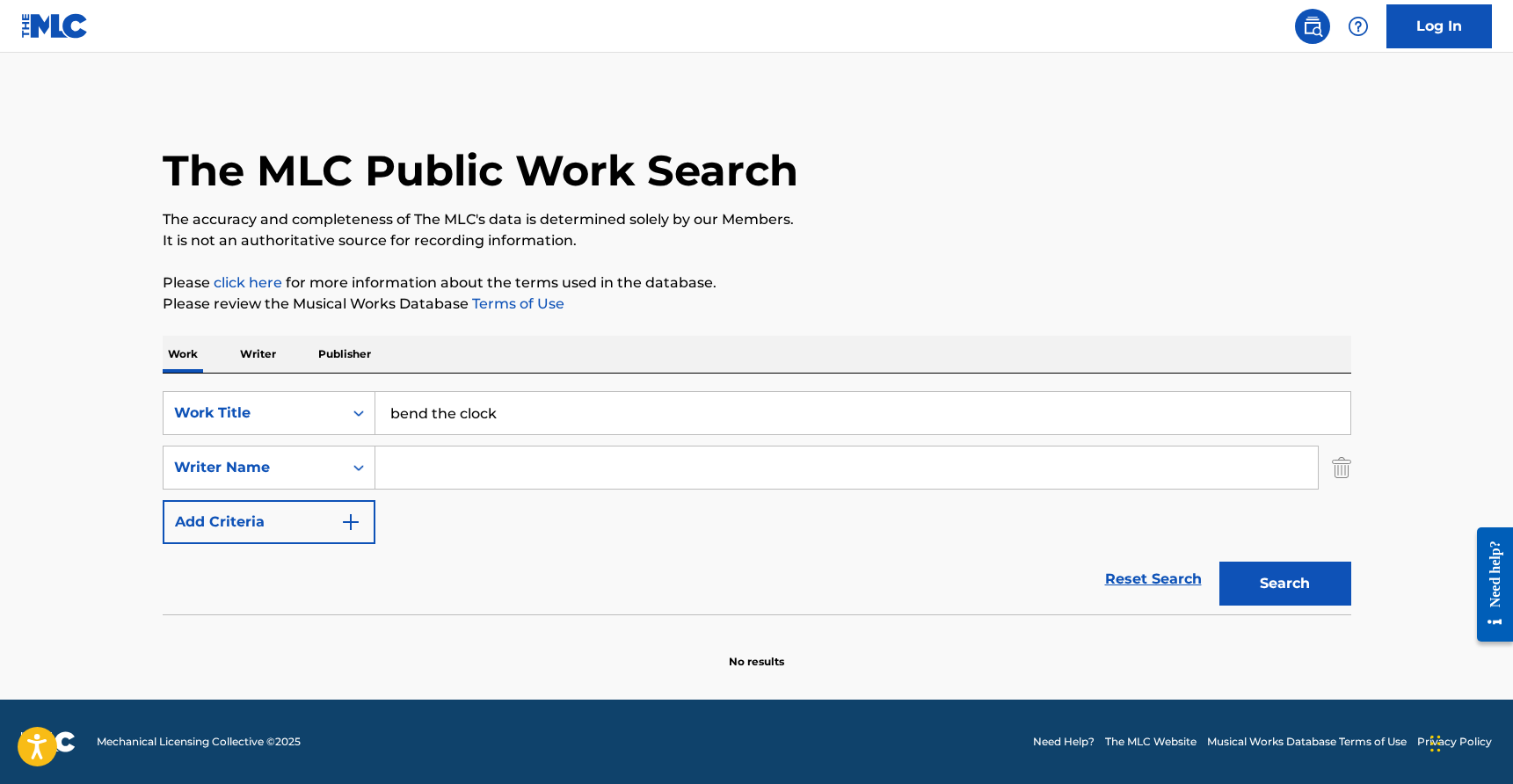
click at [783, 464] on input "Search Form" at bounding box center [846, 468] width 942 height 43
type input "petrucci"
click at [1219, 562] on button "Search" at bounding box center [1285, 583] width 132 height 44
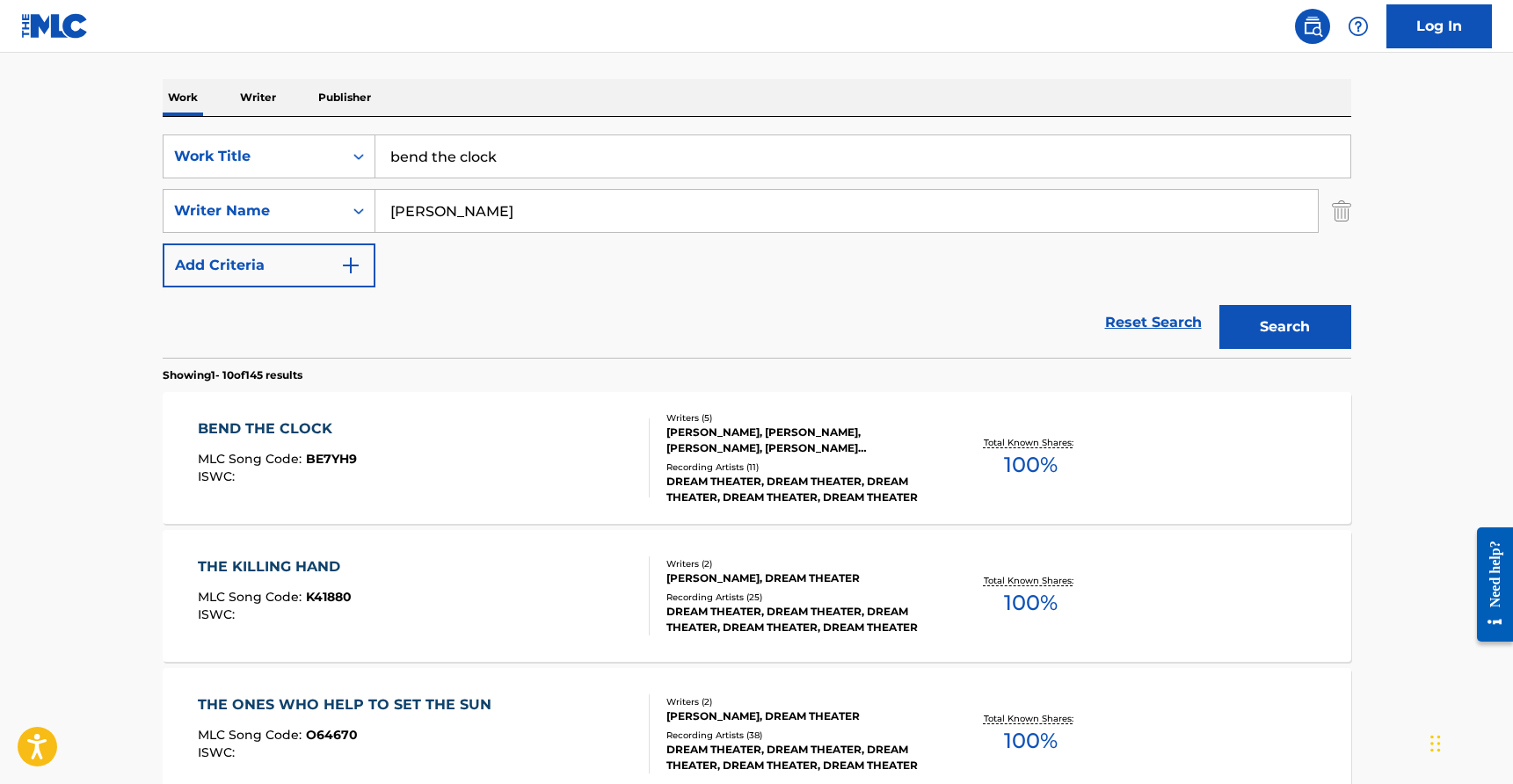
scroll to position [258, 0]
click at [829, 447] on div "KEVIN JAMES LA BRIE, JOHN P PETRUCCI, JORDAN RUDESS, MICHAEL ANTHONY MANGINI, J…" at bounding box center [799, 440] width 266 height 32
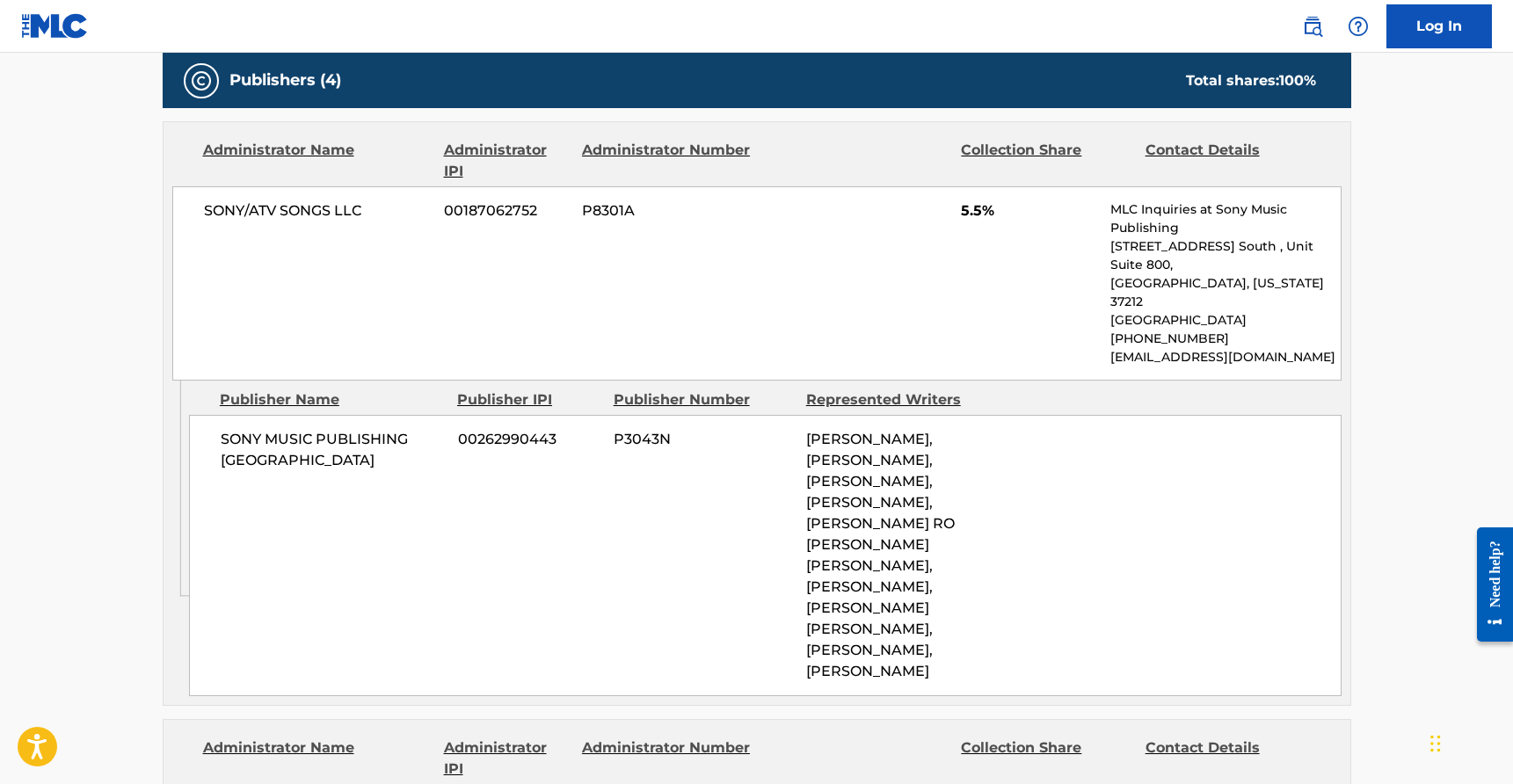
scroll to position [848, 0]
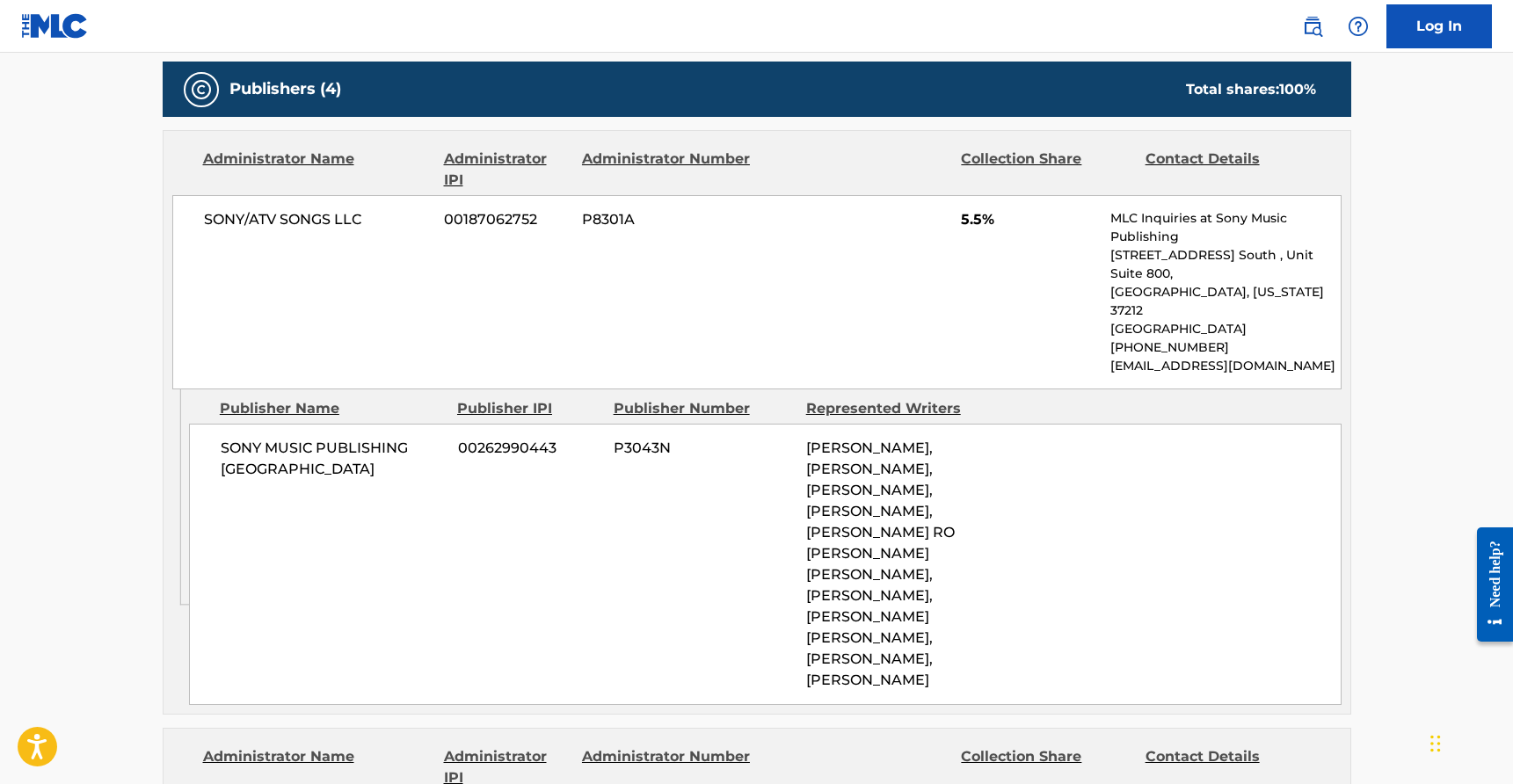
drag, startPoint x: 855, startPoint y: 544, endPoint x: 904, endPoint y: 617, distance: 87.9
click at [904, 617] on div "JORDAN RUDESS, MICHAEL ANTHONY MANGINI, JOHN P PETRUCCI, KEVIN JAMES LA BRIE, J…" at bounding box center [895, 565] width 179 height 253
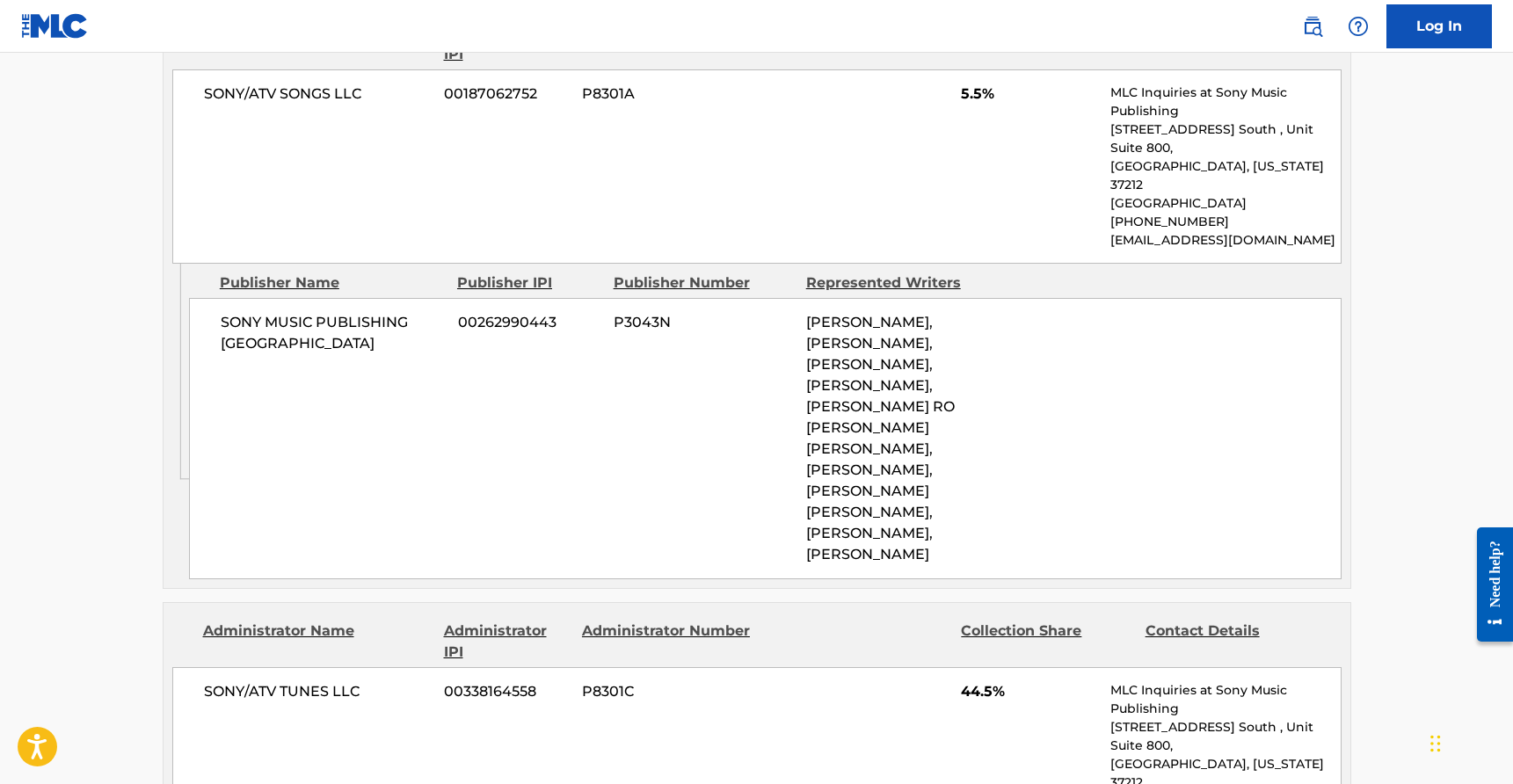
scroll to position [976, 0]
